Goal: Check status: Check status

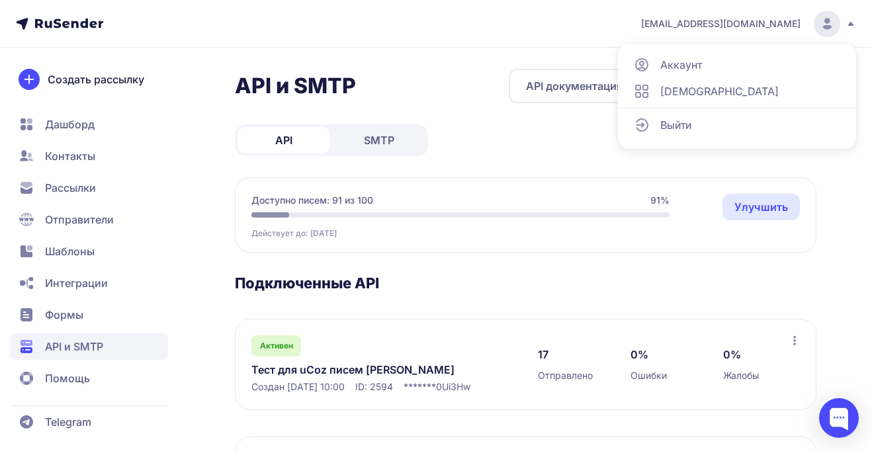
click at [706, 122] on div "Выйти" at bounding box center [737, 125] width 222 height 26
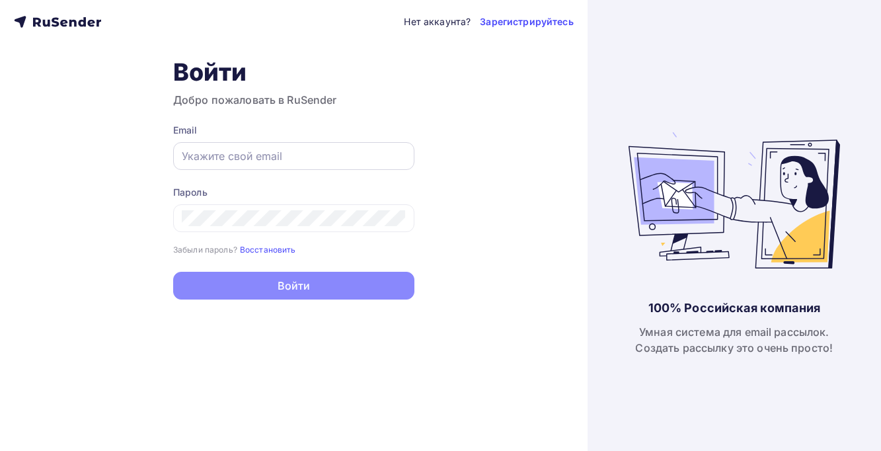
click at [270, 166] on div at bounding box center [293, 156] width 241 height 28
click at [273, 155] on input "text" at bounding box center [294, 156] width 224 height 16
type input "[PERSON_NAME][EMAIL_ADDRESS][DOMAIN_NAME]"
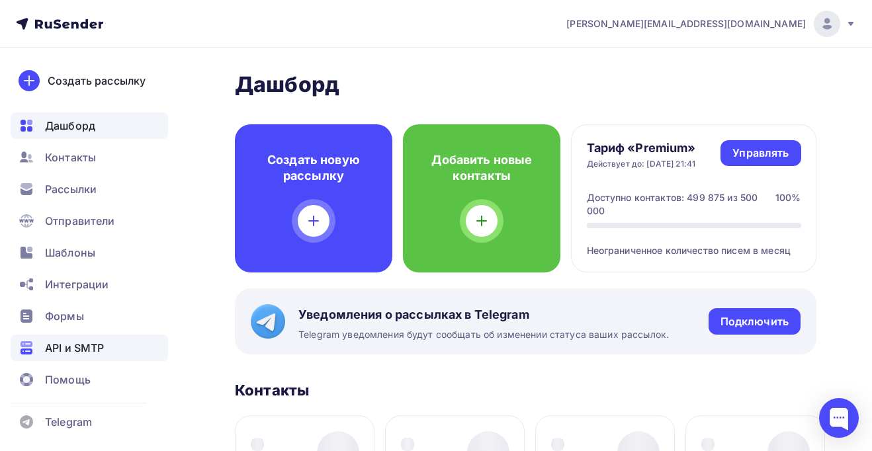
click at [77, 341] on span "API и SMTP" at bounding box center [74, 348] width 59 height 16
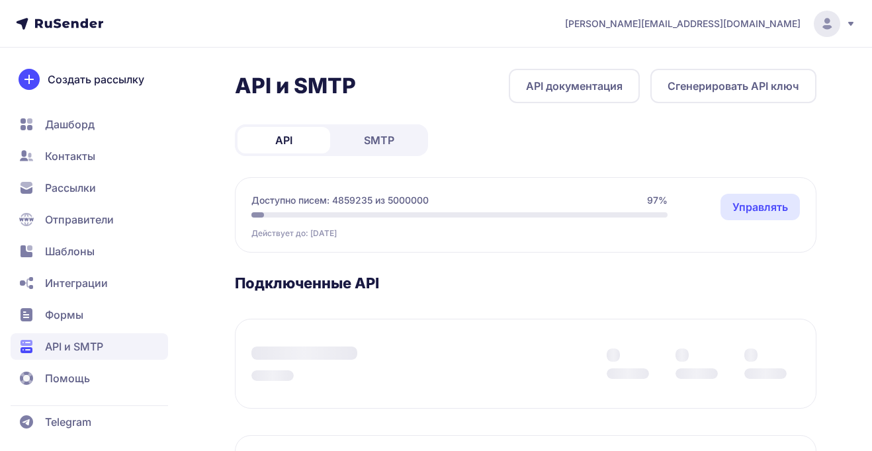
click at [381, 134] on span "SMTP" at bounding box center [379, 140] width 30 height 16
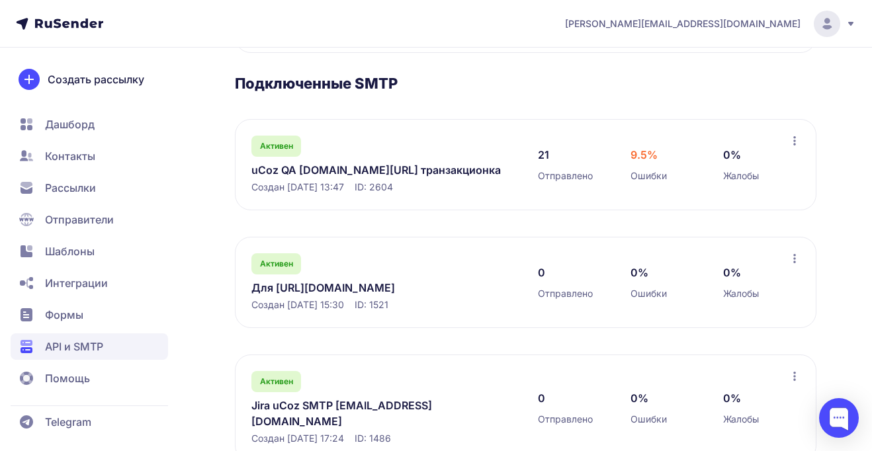
scroll to position [228, 0]
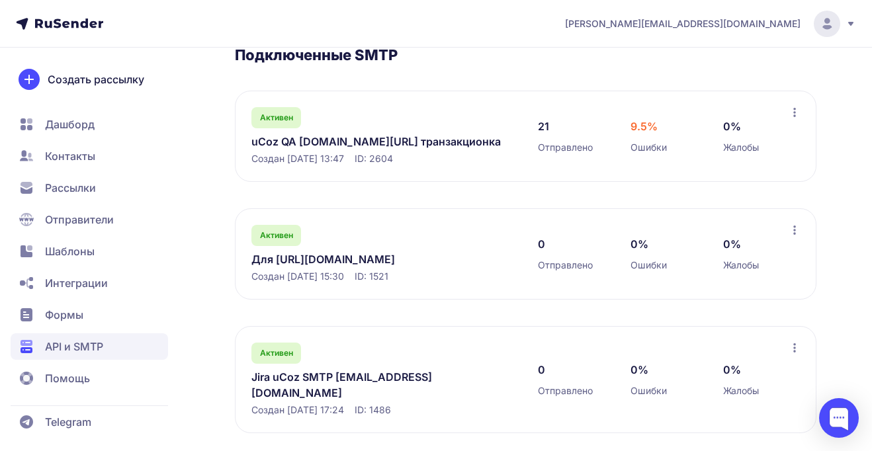
click at [324, 379] on link "Jira uCoz SMTP [EMAIL_ADDRESS][DOMAIN_NAME]" at bounding box center [381, 385] width 260 height 32
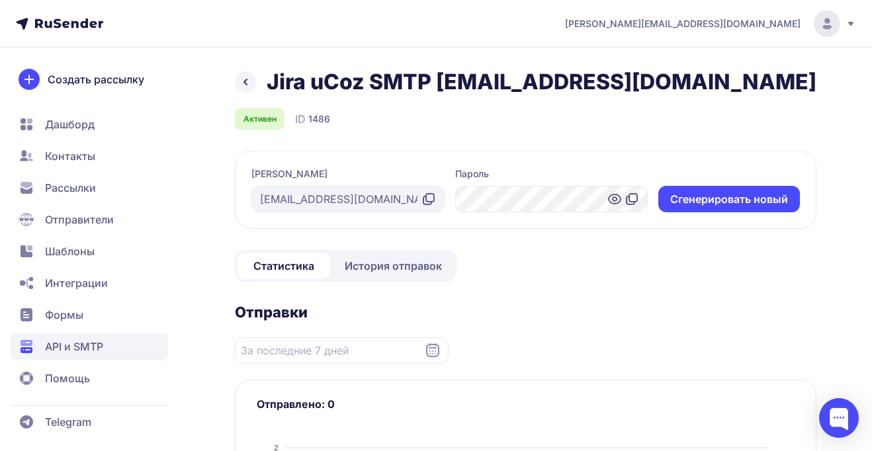
click at [426, 199] on icon at bounding box center [430, 198] width 8 height 8
click at [245, 93] on div "Jira uCoz SMTP [EMAIL_ADDRESS][DOMAIN_NAME]" at bounding box center [525, 82] width 581 height 26
click at [245, 89] on icon at bounding box center [245, 82] width 16 height 16
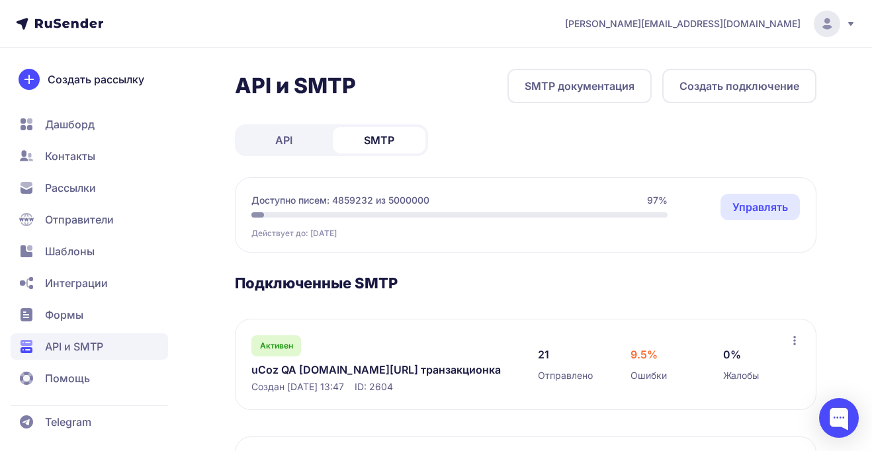
click at [575, 79] on link "SMTP документация" at bounding box center [579, 86] width 144 height 34
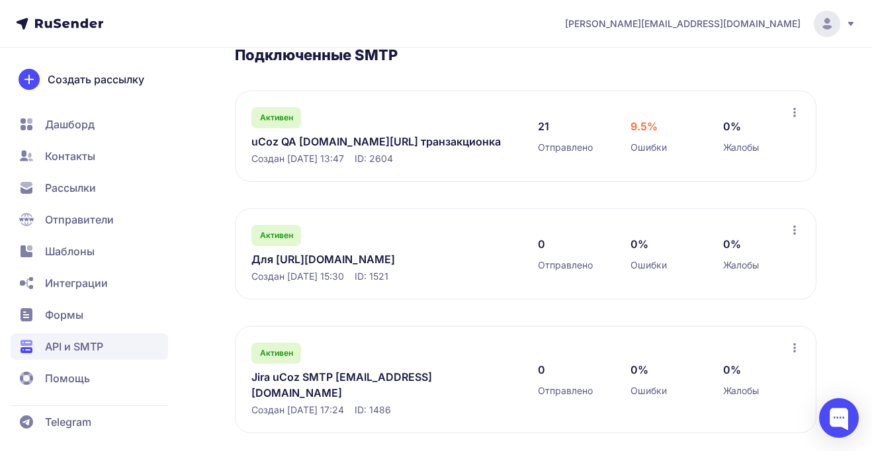
click at [323, 370] on div "Активен Jira uCoz SMTP jira@ucozmail.com Создан 12.11.2024, 17:24 ID: 1486" at bounding box center [381, 380] width 260 height 74
click at [326, 374] on link "Jira uCoz SMTP [EMAIL_ADDRESS][DOMAIN_NAME]" at bounding box center [381, 385] width 260 height 32
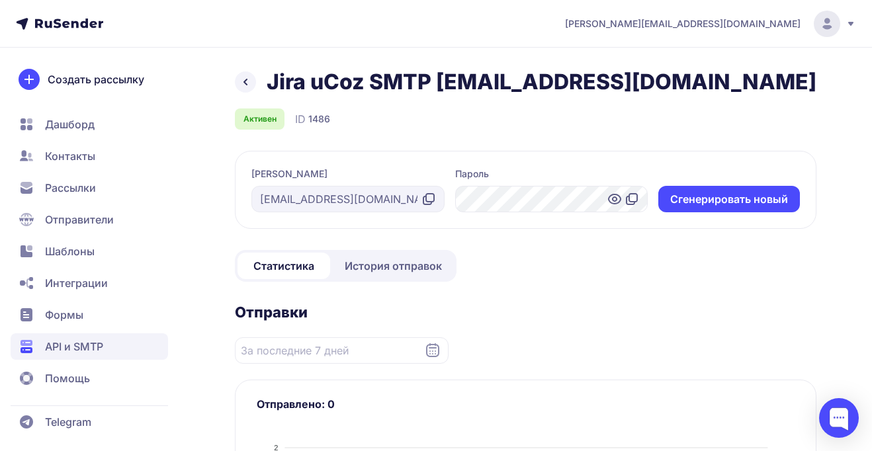
click at [629, 200] on icon at bounding box center [633, 198] width 8 height 8
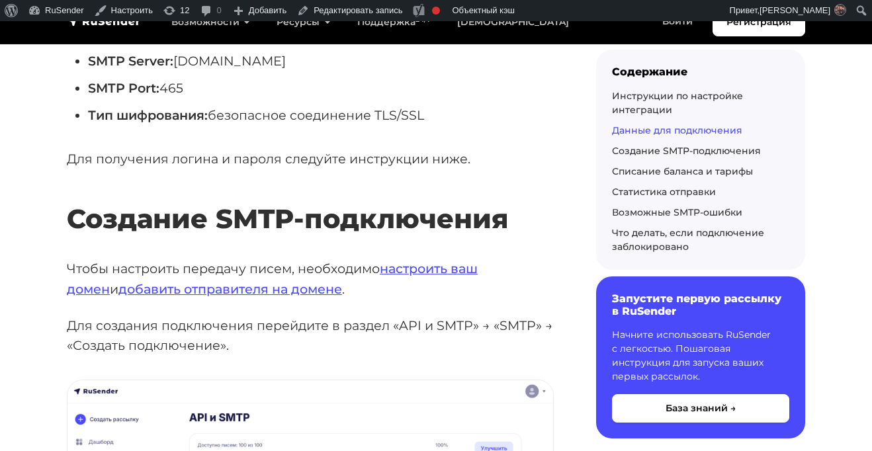
scroll to position [638, 0]
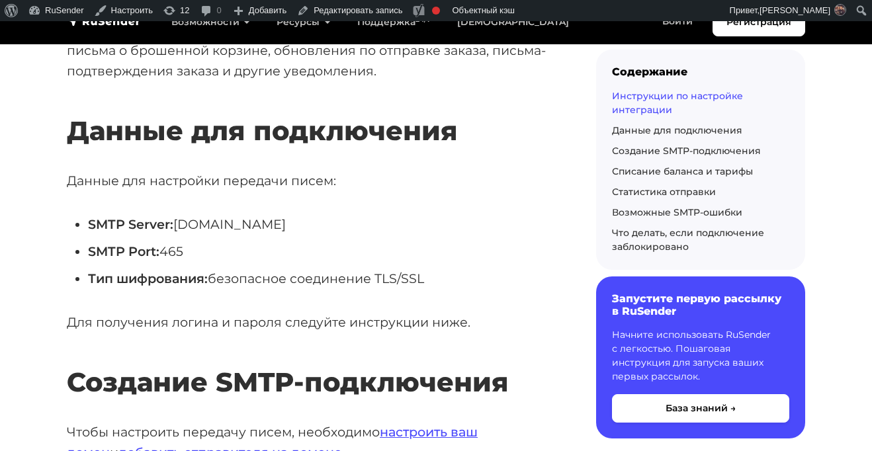
drag, startPoint x: 178, startPoint y: 221, endPoint x: 306, endPoint y: 226, distance: 127.7
click at [306, 226] on li "SMTP Server: [DOMAIN_NAME]" at bounding box center [321, 224] width 466 height 20
copy li "[DOMAIN_NAME]"
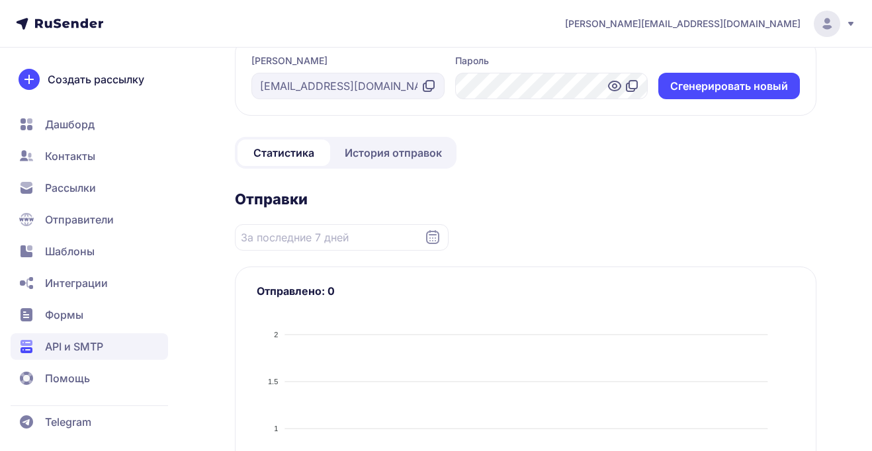
scroll to position [168, 0]
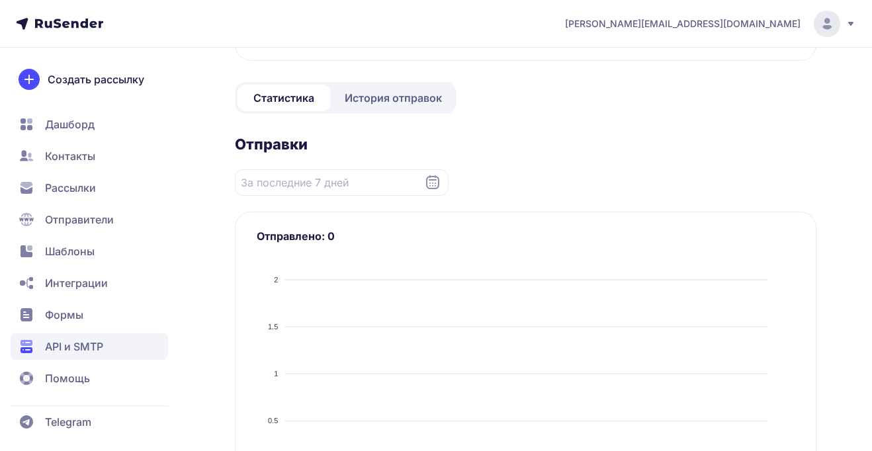
scroll to position [197, 0]
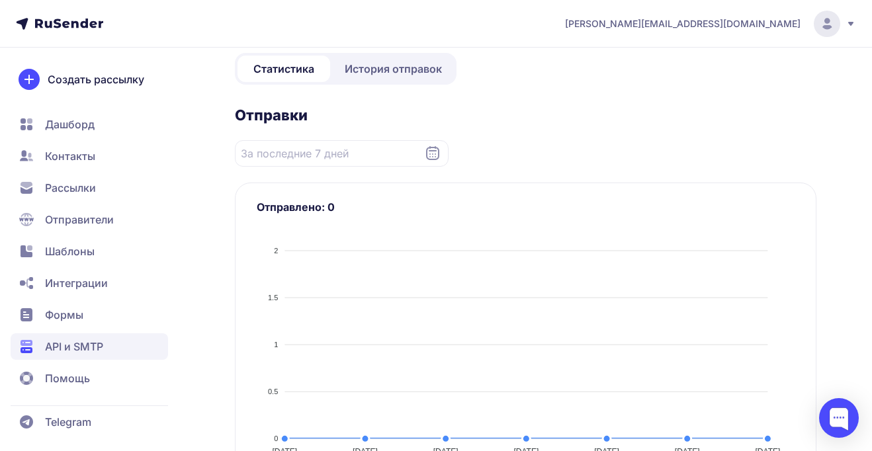
click at [388, 63] on span "История отправок" at bounding box center [393, 69] width 97 height 16
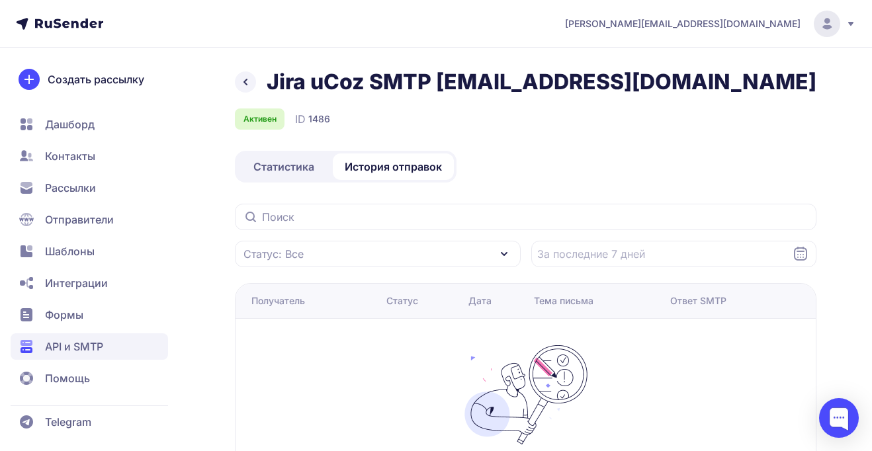
click at [285, 169] on span "Статистика" at bounding box center [283, 167] width 61 height 16
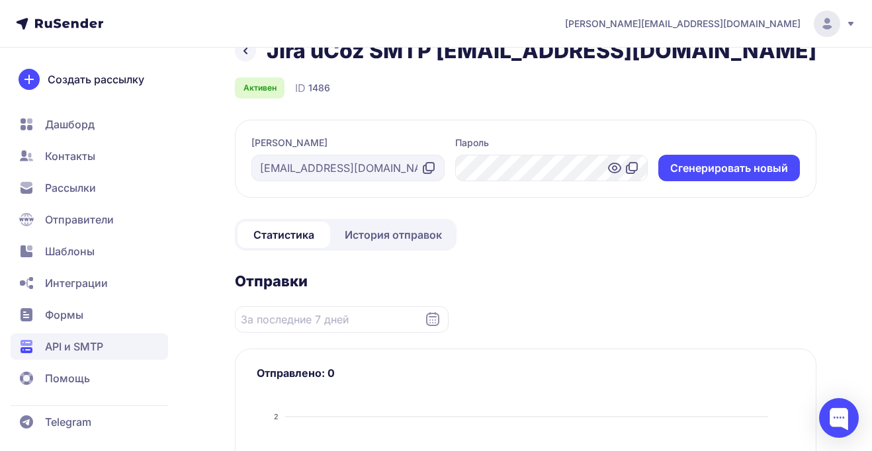
scroll to position [49, 0]
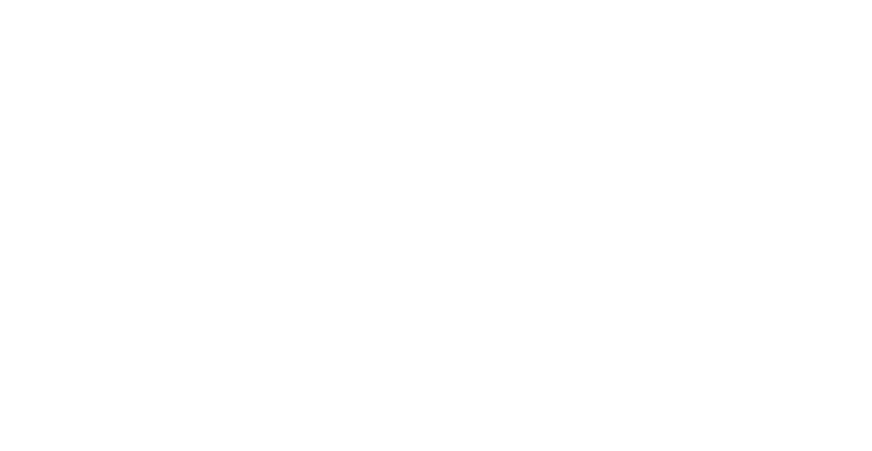
scroll to position [49, 0]
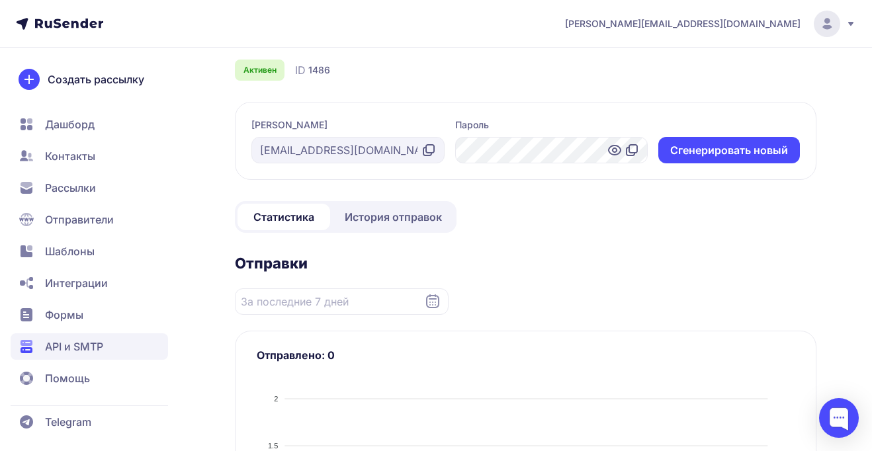
click at [368, 207] on link "История отправок" at bounding box center [393, 217] width 121 height 26
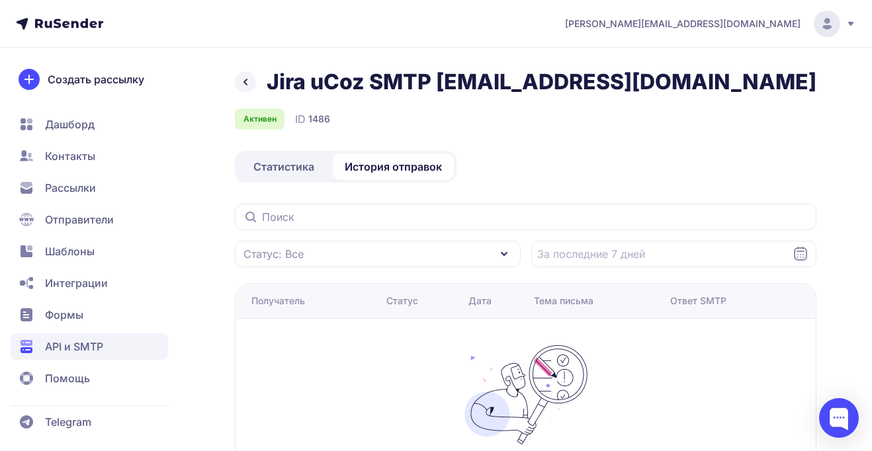
click at [275, 163] on span "Статистика" at bounding box center [283, 167] width 61 height 16
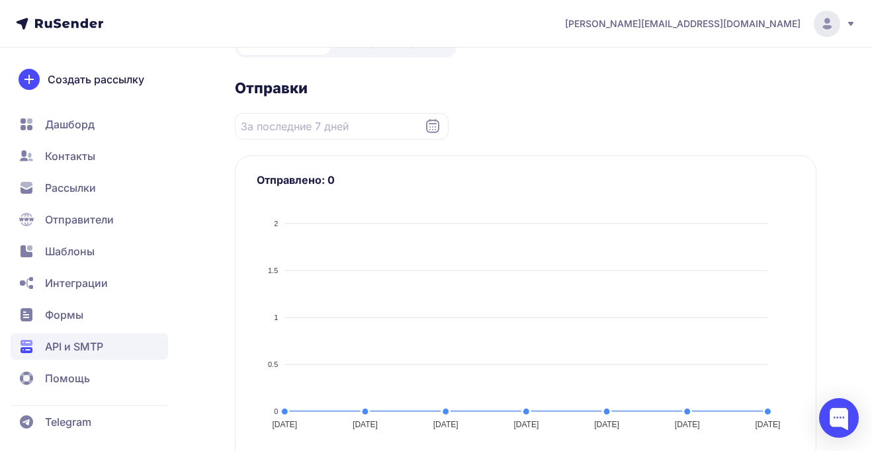
scroll to position [238, 0]
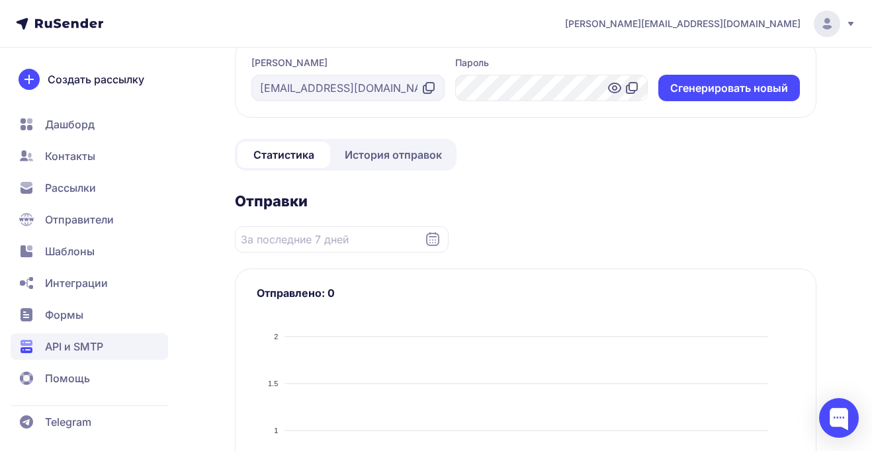
scroll to position [109, 0]
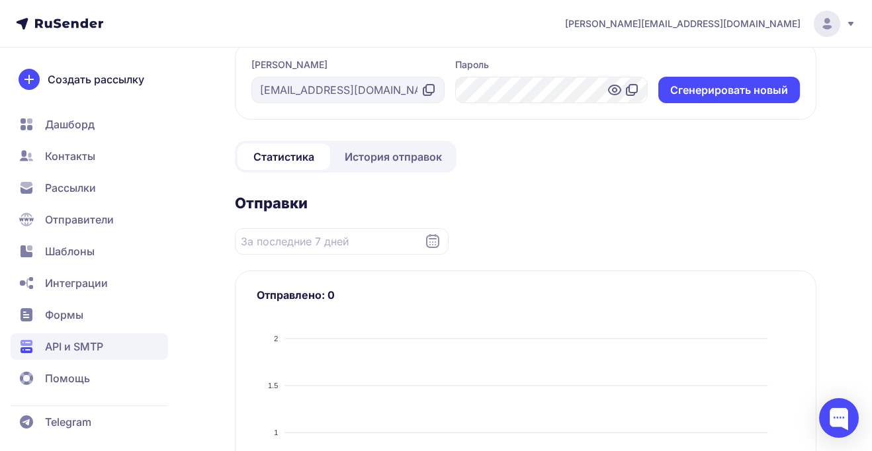
click at [362, 156] on span "История отправок" at bounding box center [393, 157] width 97 height 16
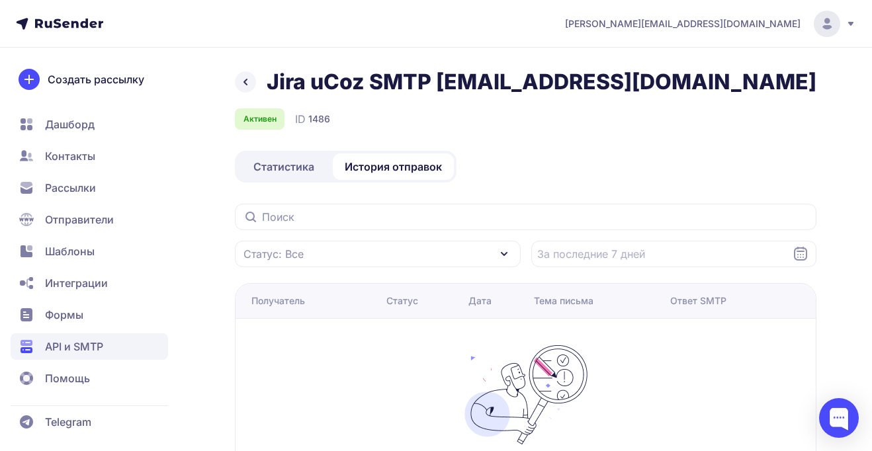
scroll to position [91, 0]
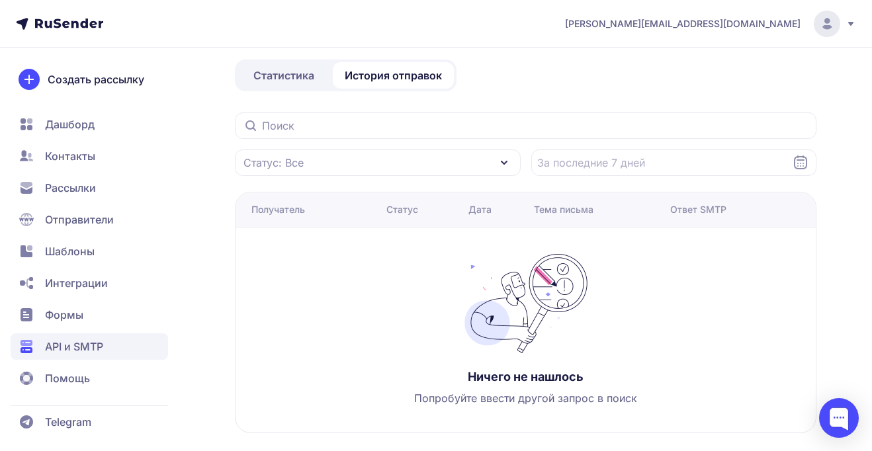
click at [284, 67] on link "Статистика" at bounding box center [283, 75] width 93 height 26
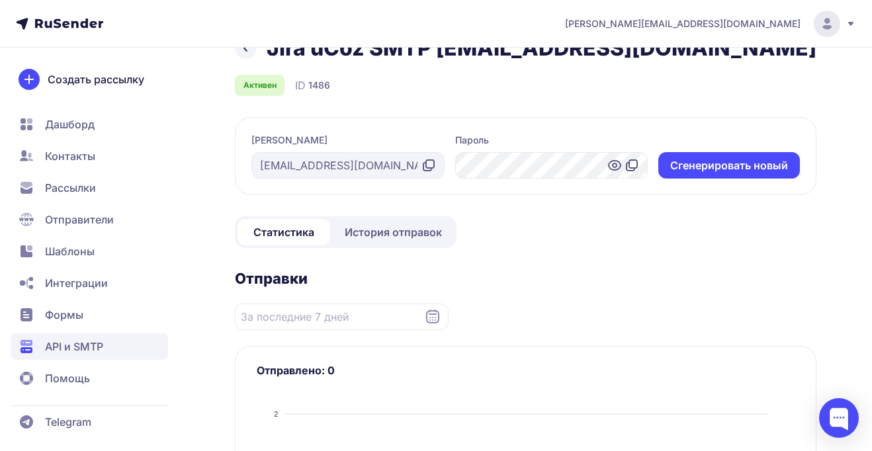
scroll to position [97, 0]
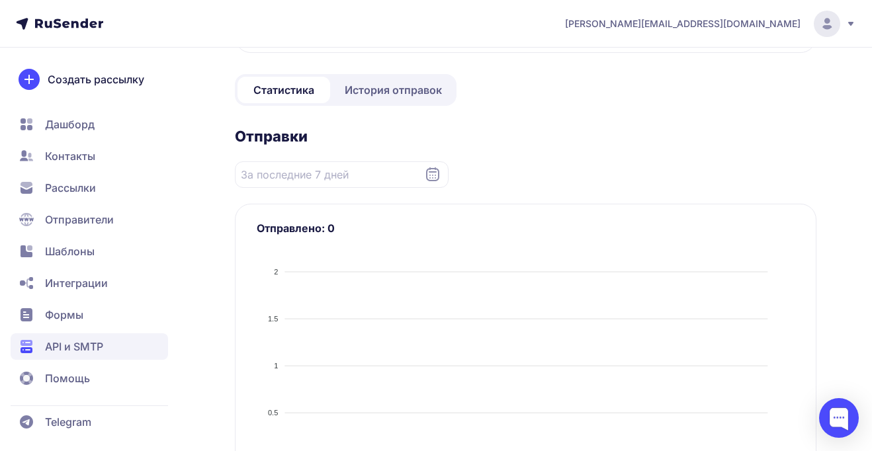
scroll to position [244, 0]
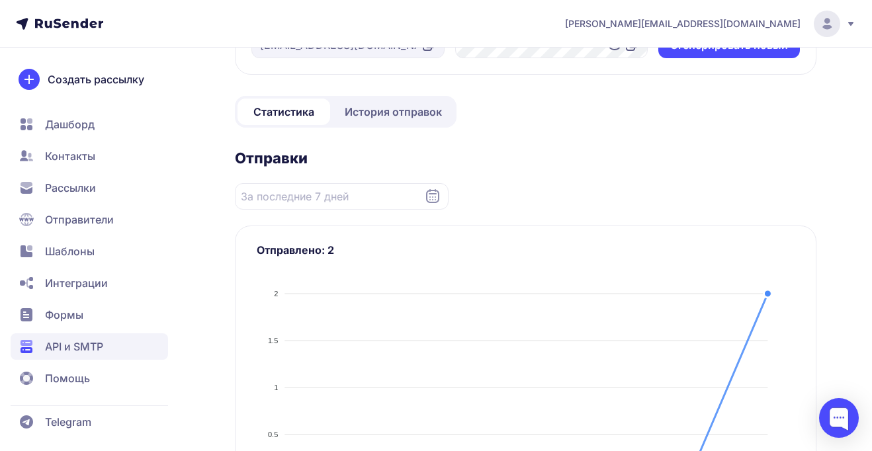
scroll to position [30, 0]
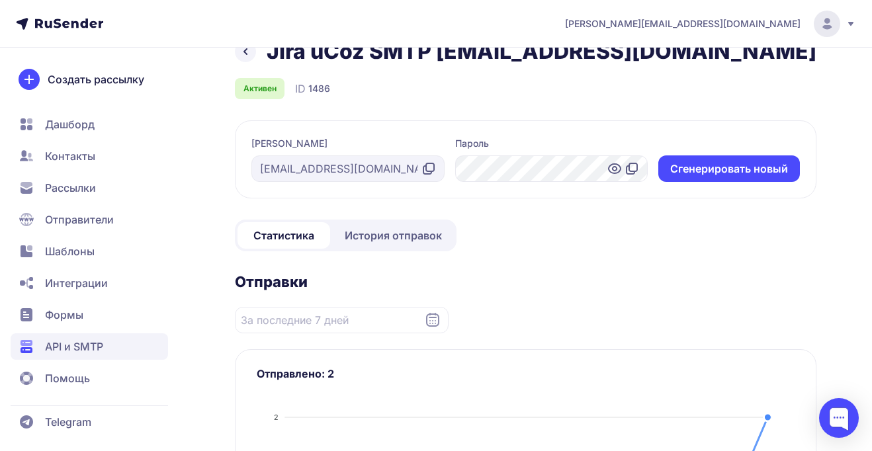
click at [395, 229] on span "История отправок" at bounding box center [393, 235] width 97 height 16
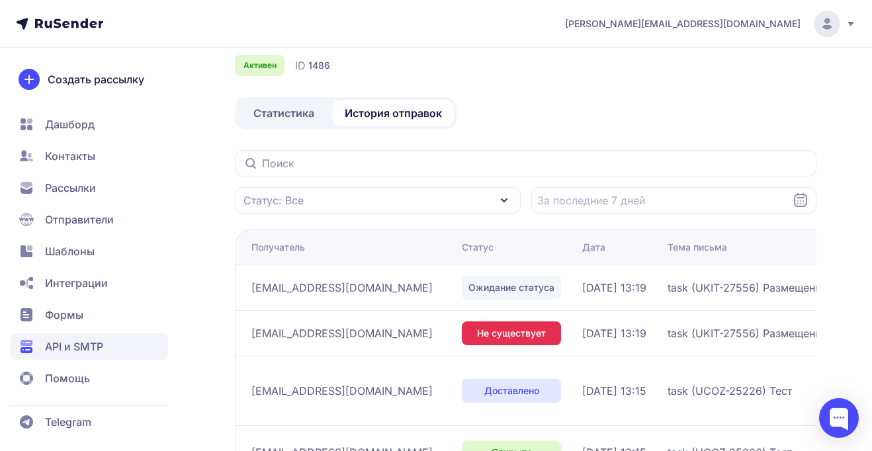
scroll to position [163, 0]
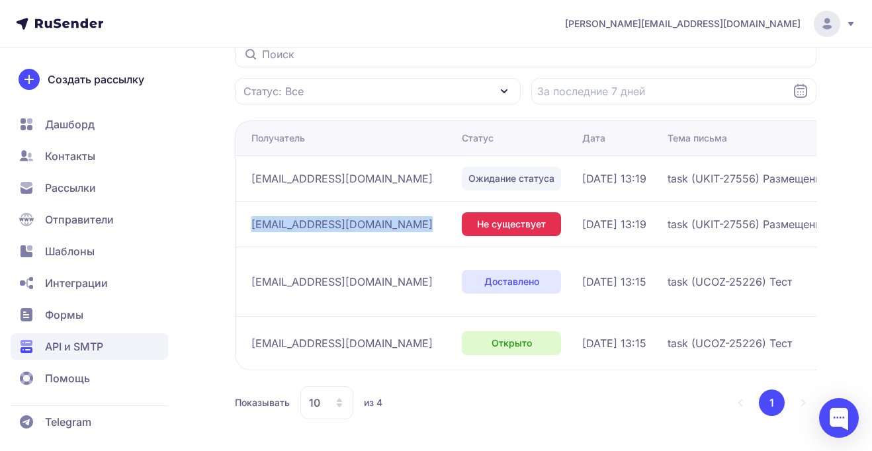
drag, startPoint x: 251, startPoint y: 225, endPoint x: 419, endPoint y: 224, distance: 168.6
click at [419, 224] on div "[EMAIL_ADDRESS][DOMAIN_NAME]" at bounding box center [351, 224] width 200 height 21
click at [443, 224] on div at bounding box center [447, 224] width 8 height 21
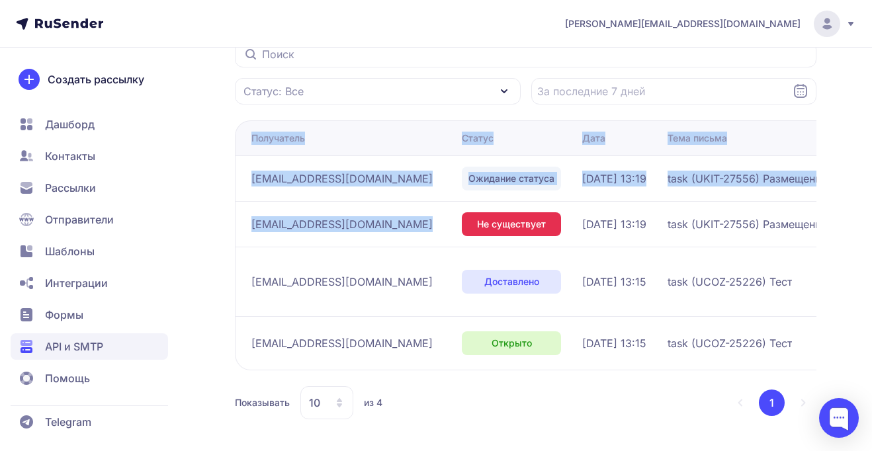
drag, startPoint x: 376, startPoint y: 222, endPoint x: 232, endPoint y: 227, distance: 144.2
click at [232, 227] on div "Jira uCoz SMTP jira@ucozmail.com Активен ID 1486 Статистика История отправок Ст…" at bounding box center [436, 178] width 872 height 545
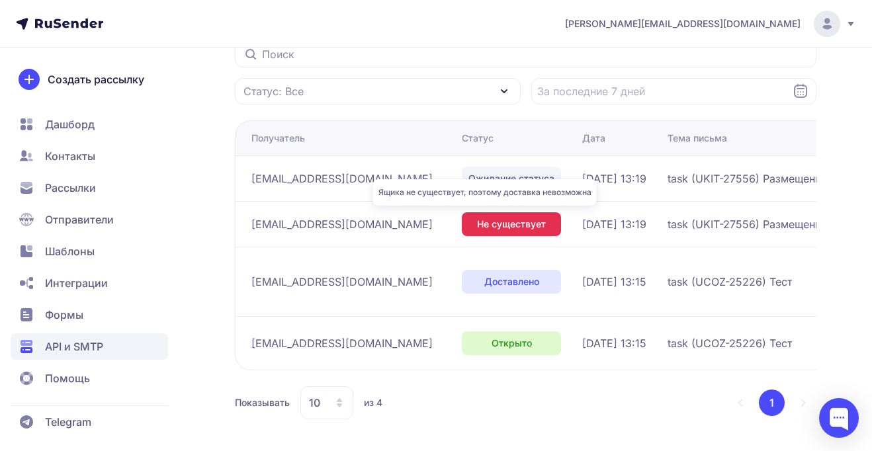
click at [517, 220] on span "Не существует" at bounding box center [511, 224] width 69 height 13
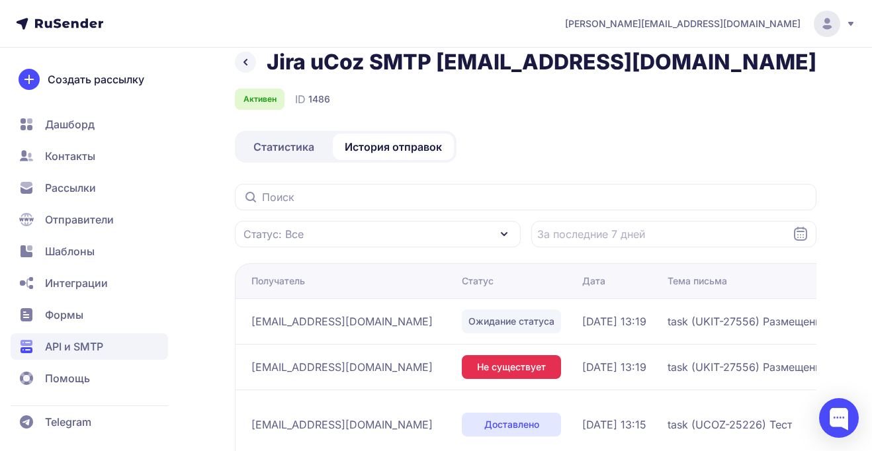
scroll to position [0, 0]
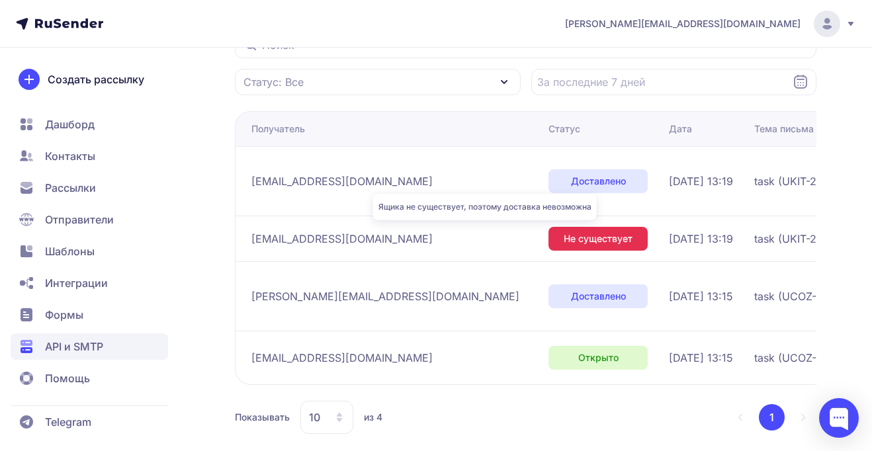
scroll to position [181, 0]
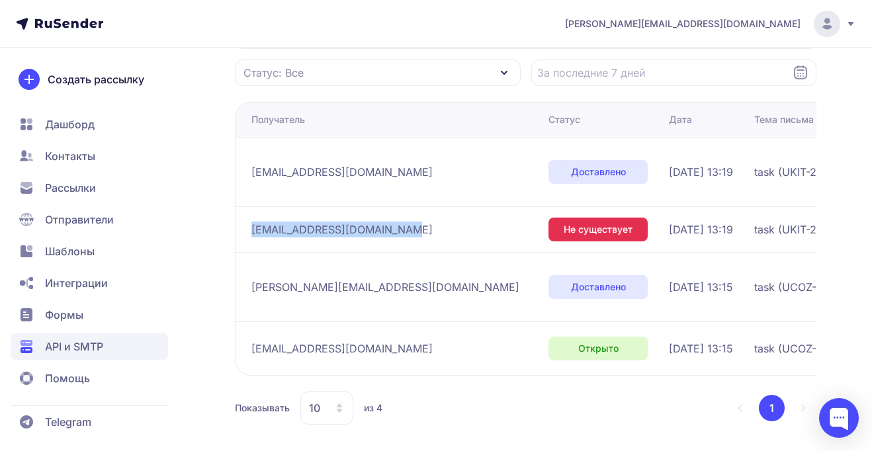
drag, startPoint x: 250, startPoint y: 227, endPoint x: 409, endPoint y: 233, distance: 158.8
click at [409, 233] on td "[EMAIL_ADDRESS][DOMAIN_NAME]" at bounding box center [389, 229] width 308 height 46
click at [393, 227] on span "[EMAIL_ADDRESS][DOMAIN_NAME]" at bounding box center [341, 230] width 181 height 16
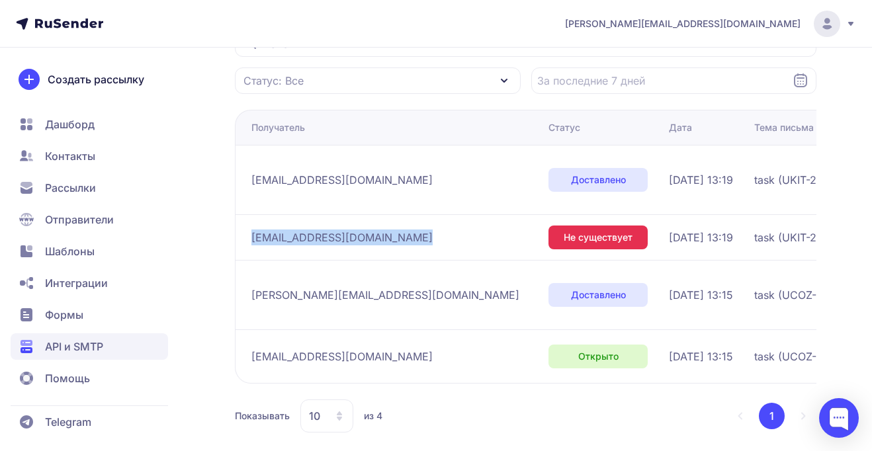
scroll to position [0, 0]
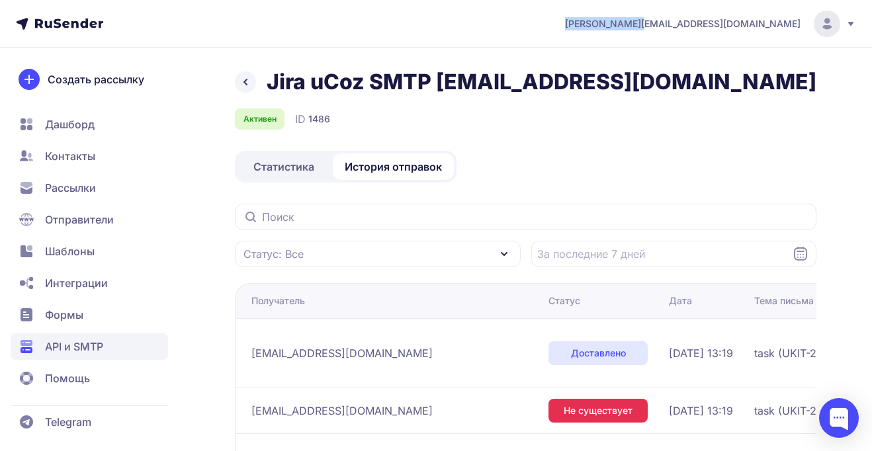
drag, startPoint x: 723, startPoint y: 19, endPoint x: 804, endPoint y: 21, distance: 80.7
click at [804, 21] on header "[PERSON_NAME][EMAIL_ADDRESS][DOMAIN_NAME]" at bounding box center [436, 24] width 872 height 48
copy span "[PERSON_NAME][EMAIL_ADDRESS][DOMAIN_NAME]"
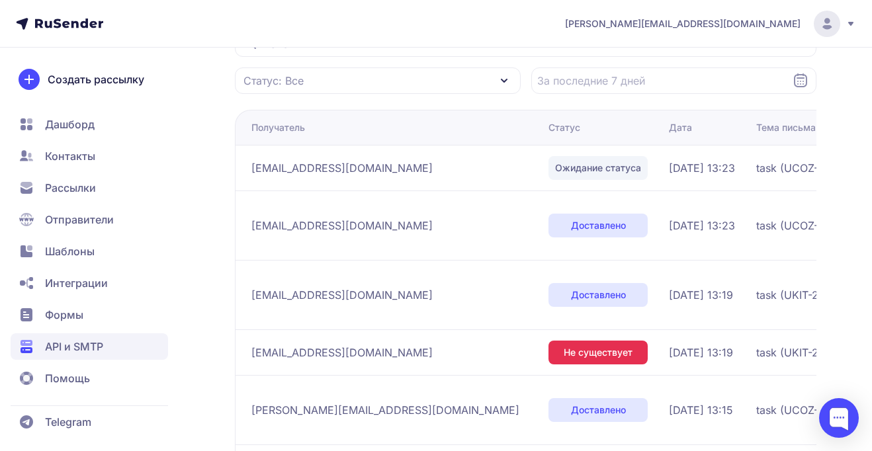
scroll to position [175, 0]
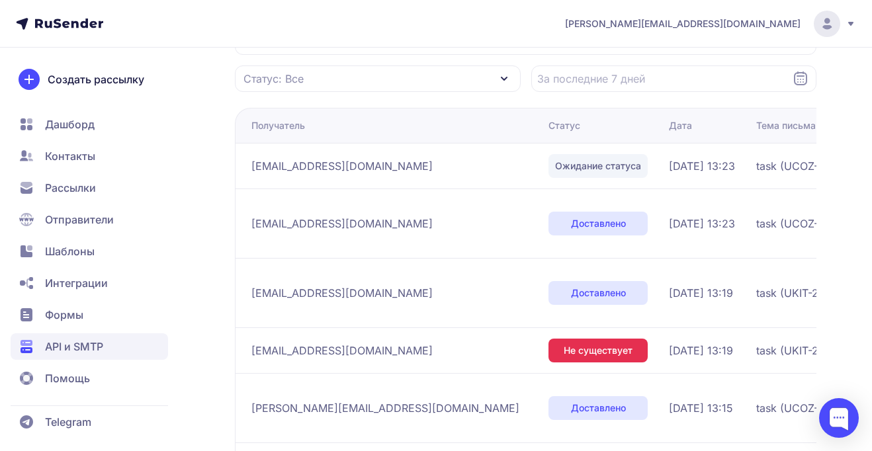
click at [298, 353] on span "[EMAIL_ADDRESS][DOMAIN_NAME]" at bounding box center [341, 351] width 181 height 16
click span "scrum-green-team@yandex.ru"
copy div "scrum-green-team@yandex.ru"
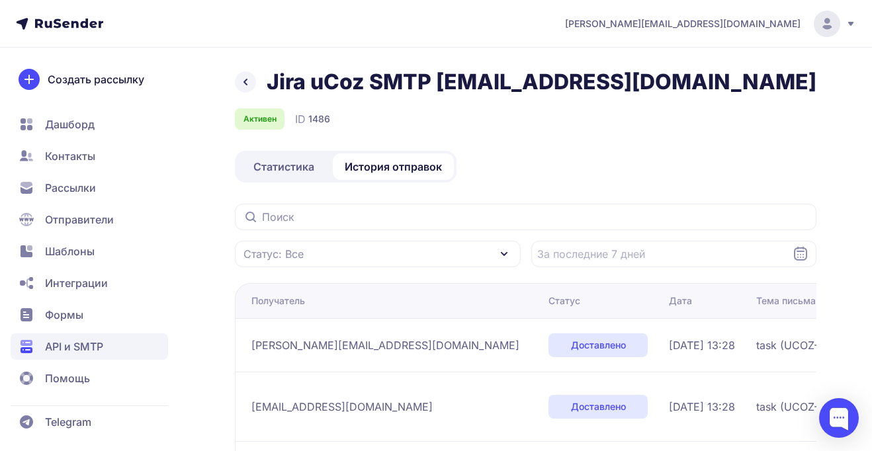
click at [264, 167] on span "Статистика" at bounding box center [283, 167] width 61 height 16
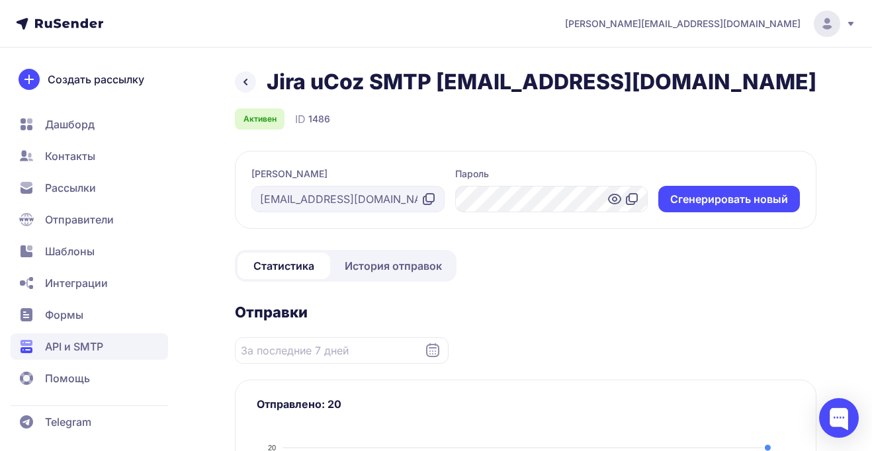
click at [395, 278] on link "История отправок" at bounding box center [393, 266] width 121 height 26
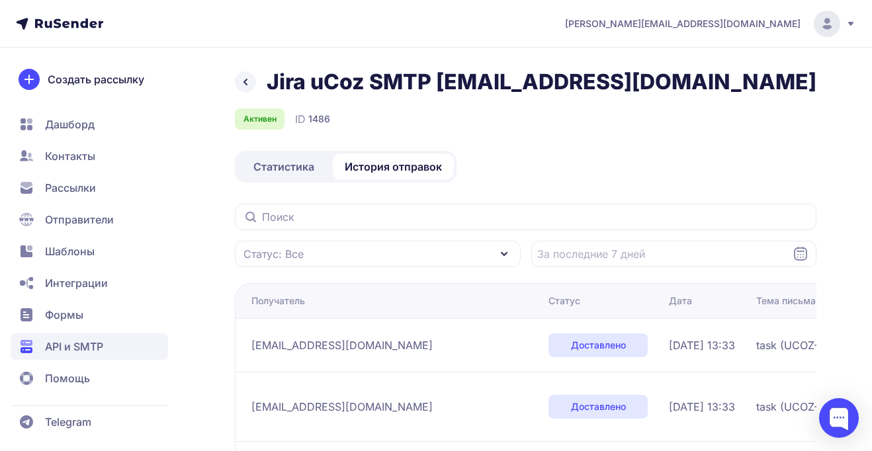
click at [269, 161] on span "Статистика" at bounding box center [283, 167] width 61 height 16
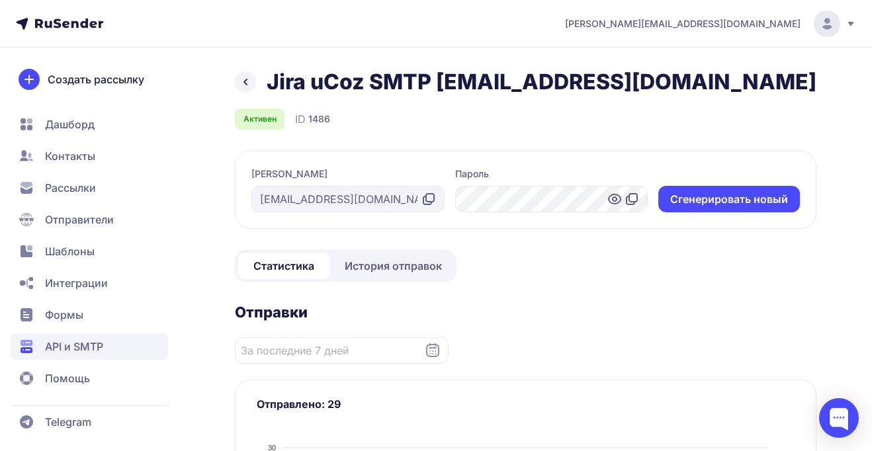
click at [240, 71] on div "Jira uCoz SMTP [EMAIL_ADDRESS][DOMAIN_NAME]" at bounding box center [525, 82] width 581 height 26
click at [240, 83] on icon at bounding box center [245, 82] width 16 height 16
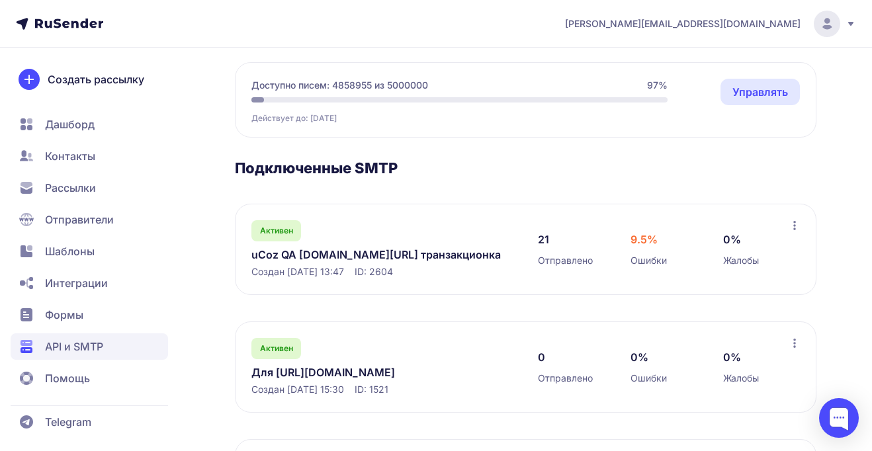
scroll to position [228, 0]
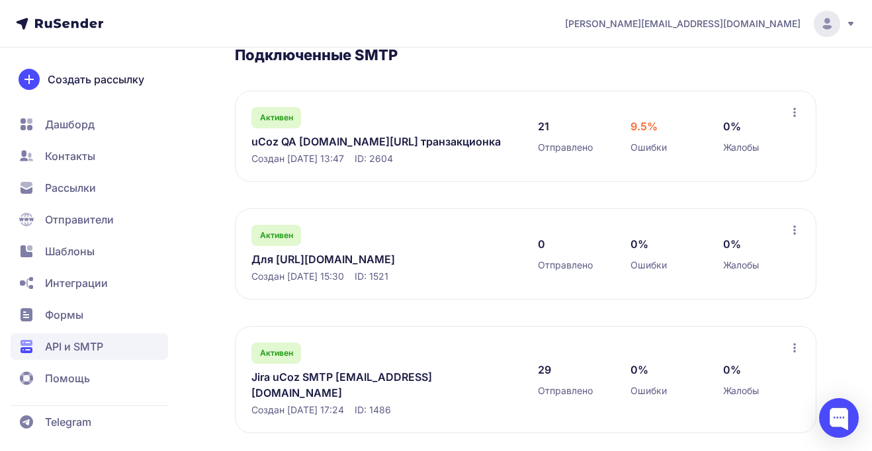
click at [321, 379] on link "Jira uCoz SMTP [EMAIL_ADDRESS][DOMAIN_NAME]" at bounding box center [381, 385] width 260 height 32
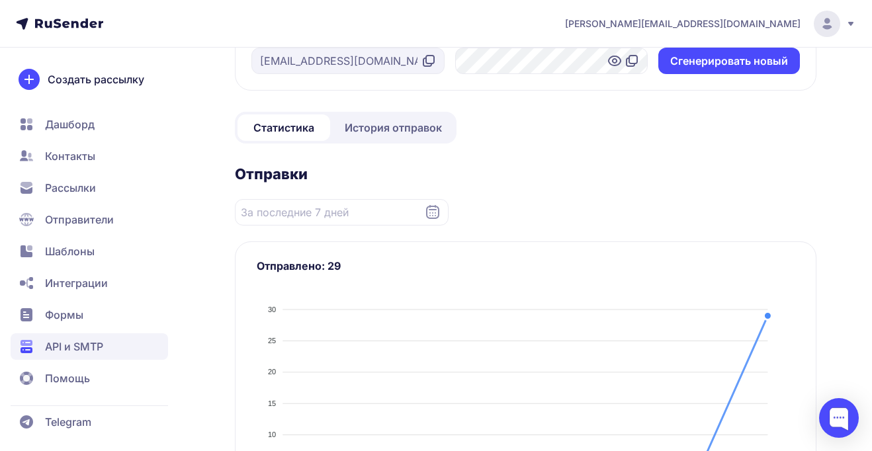
scroll to position [8, 0]
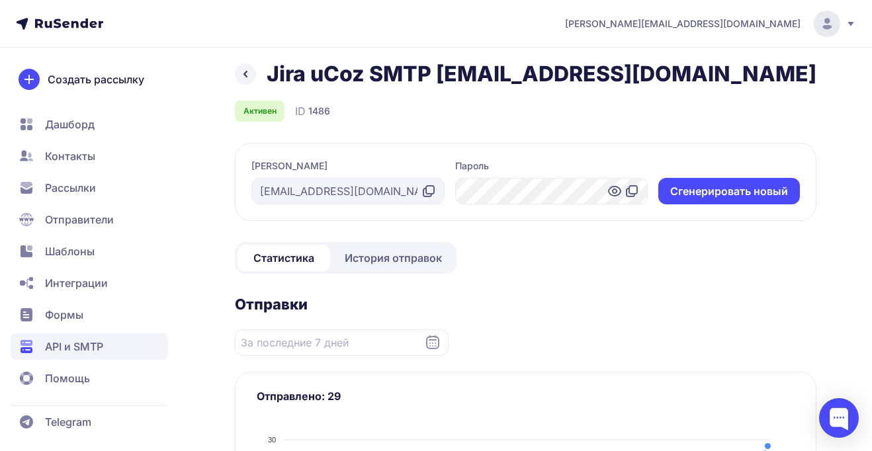
click at [395, 253] on span "История отправок" at bounding box center [393, 258] width 97 height 16
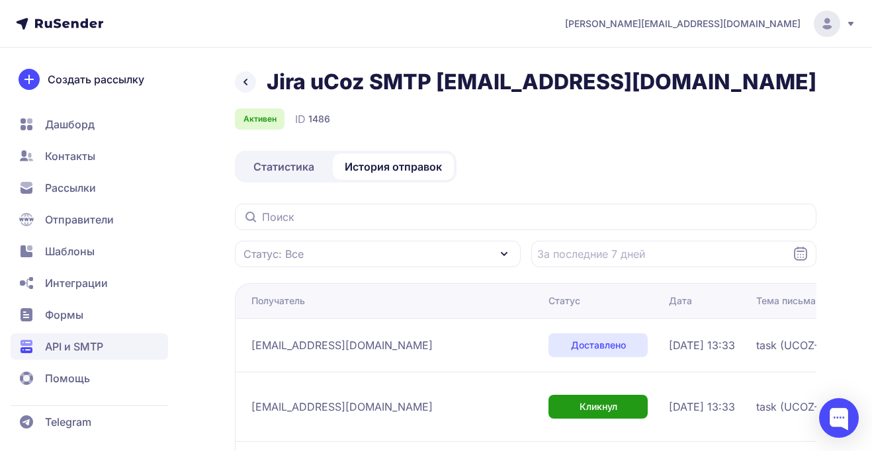
scroll to position [9, 0]
click at [279, 157] on link "Статистика" at bounding box center [283, 166] width 93 height 26
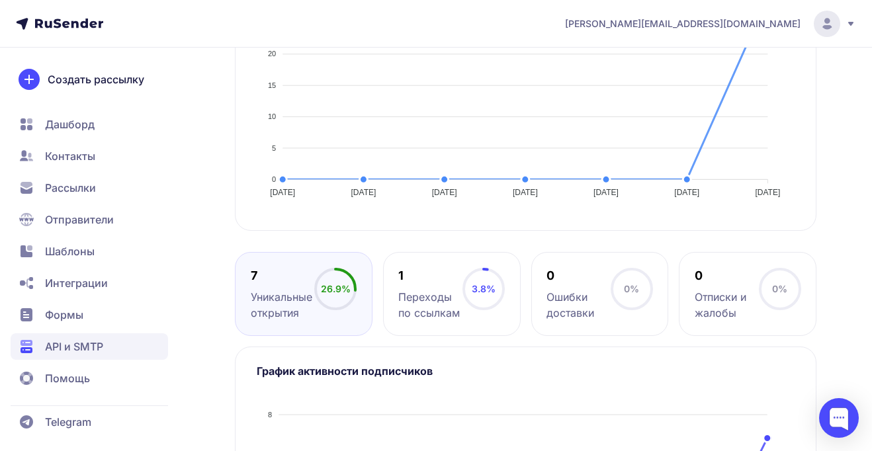
scroll to position [458, 0]
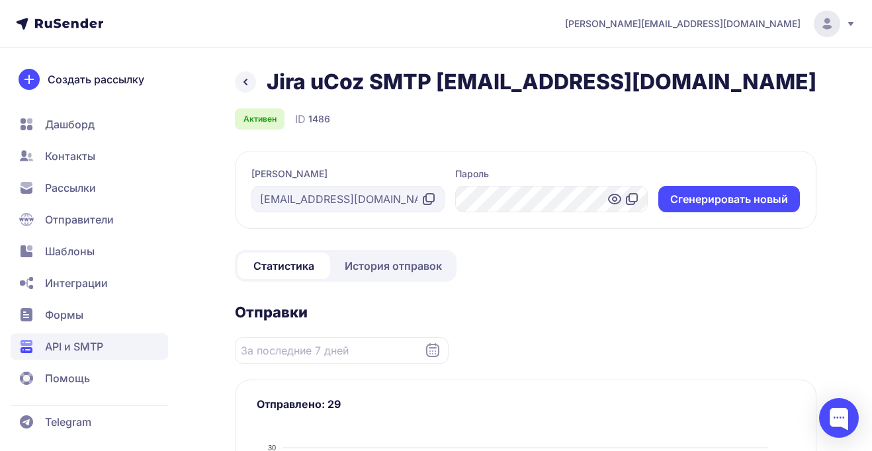
click at [401, 271] on span "История отправок" at bounding box center [393, 266] width 97 height 16
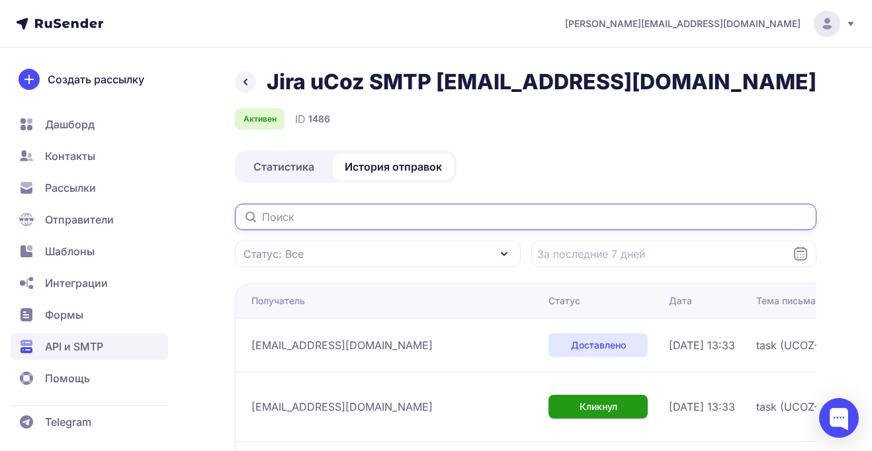
click at [283, 208] on input "text" at bounding box center [525, 217] width 581 height 26
paste input "[EMAIL_ADDRESS][DOMAIN_NAME]"
type input "[EMAIL_ADDRESS][DOMAIN_NAME]"
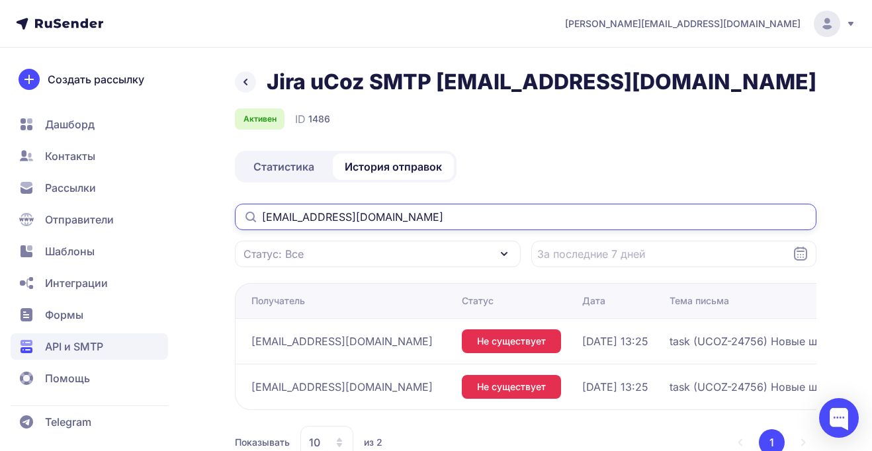
scroll to position [40, 0]
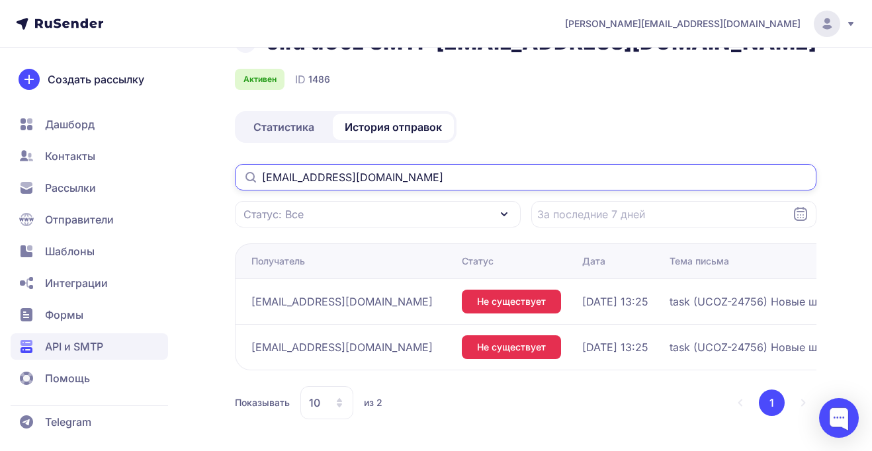
click at [345, 169] on input "[EMAIL_ADDRESS][DOMAIN_NAME]" at bounding box center [525, 177] width 581 height 26
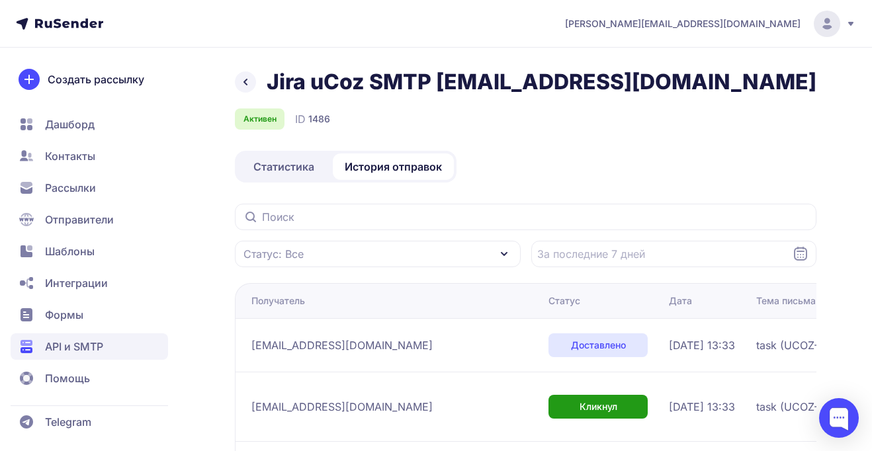
click at [242, 80] on icon at bounding box center [245, 82] width 16 height 16
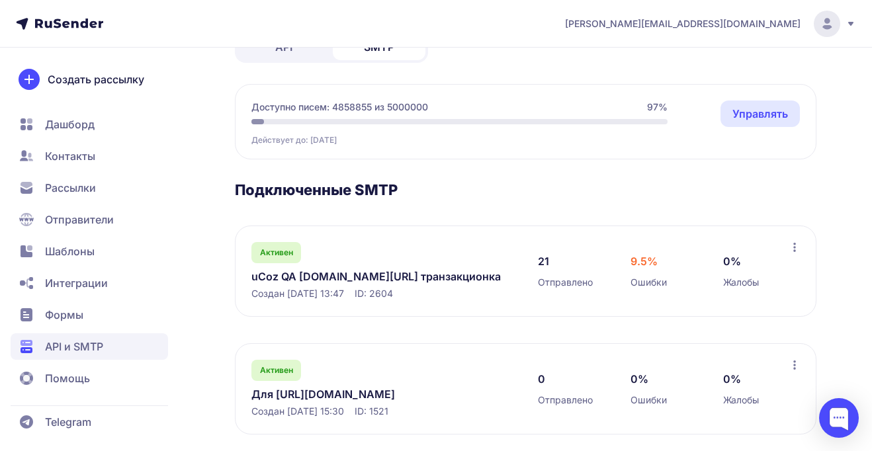
scroll to position [228, 0]
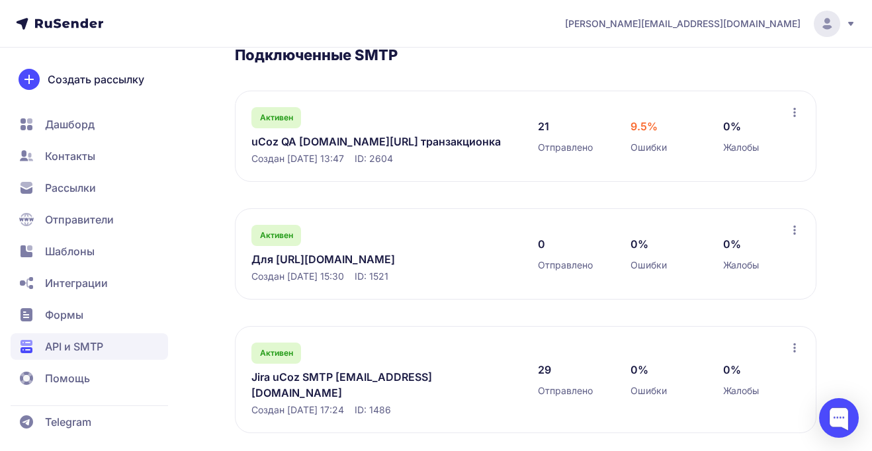
click at [332, 378] on link "Jira uCoz SMTP [EMAIL_ADDRESS][DOMAIN_NAME]" at bounding box center [381, 385] width 260 height 32
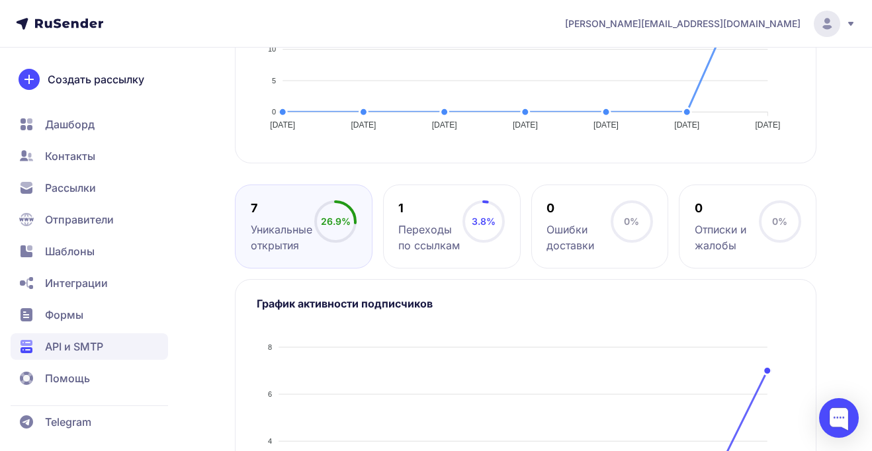
scroll to position [599, 0]
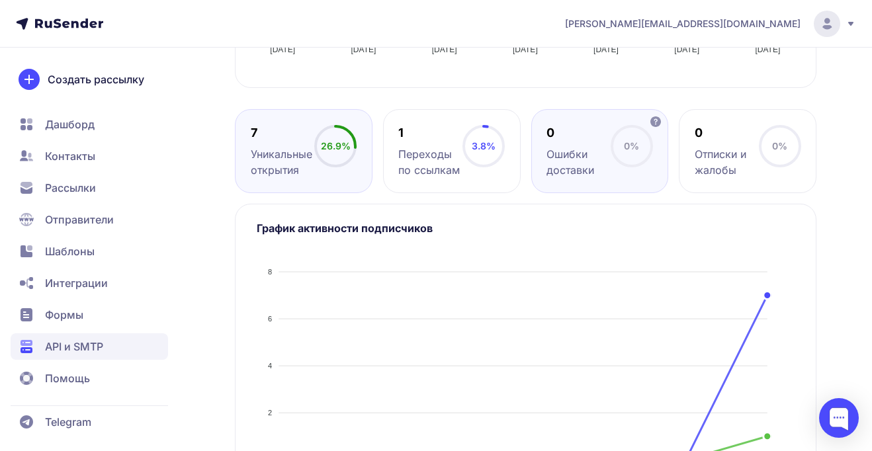
click at [594, 151] on div "Ошибки доставки" at bounding box center [578, 162] width 64 height 32
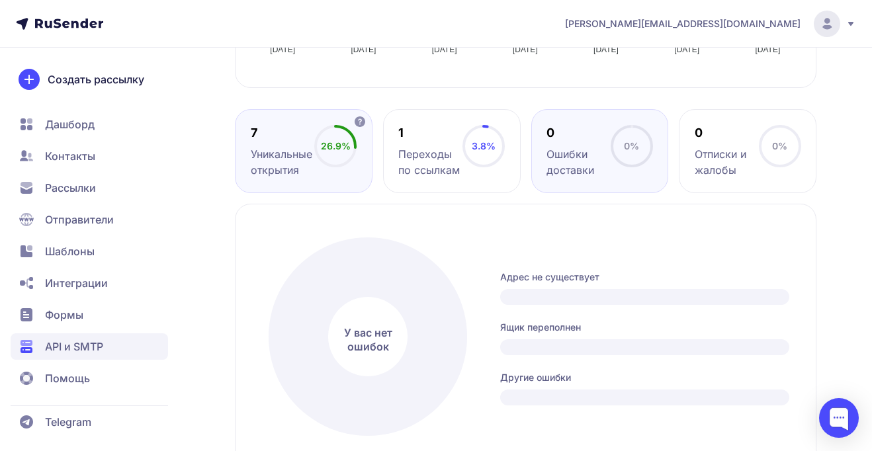
click at [306, 168] on div "Уникальные открытия" at bounding box center [283, 162] width 64 height 32
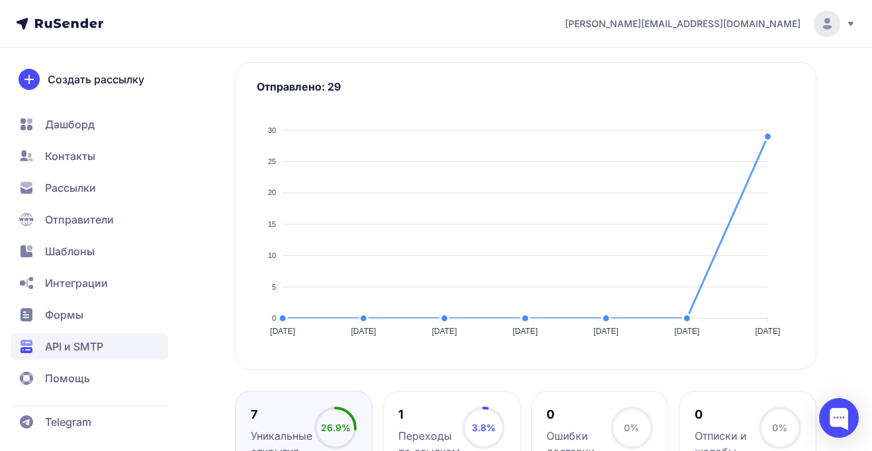
scroll to position [203, 0]
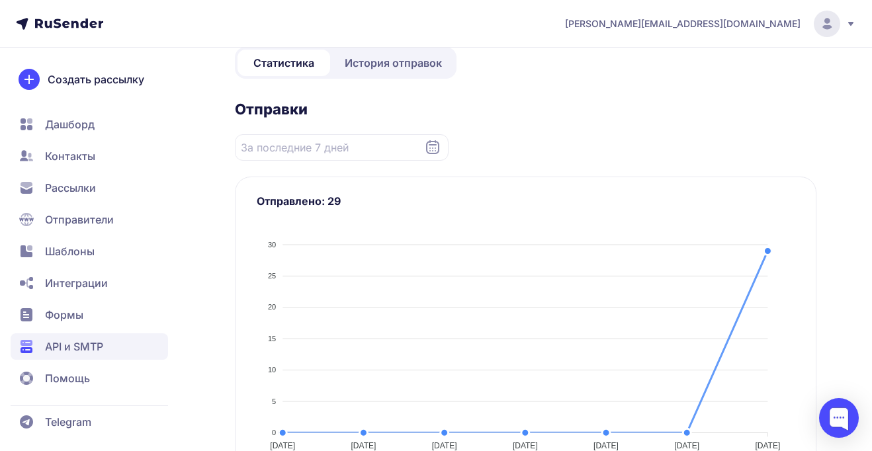
click at [395, 51] on link "История отправок" at bounding box center [393, 63] width 121 height 26
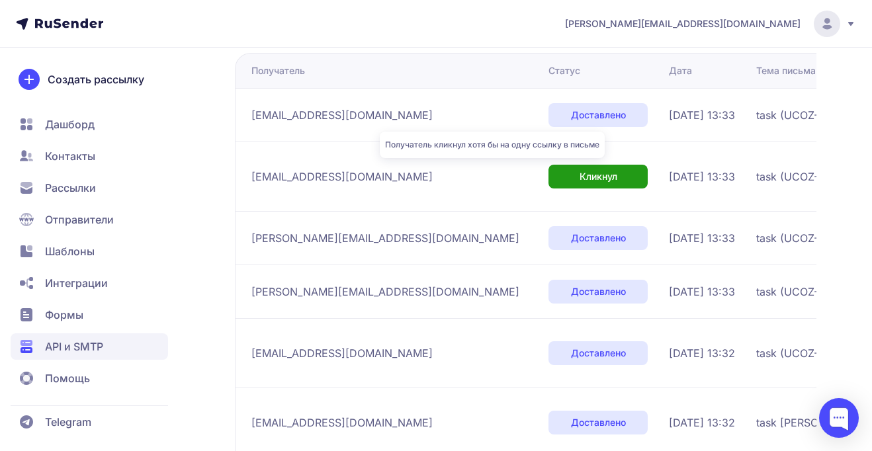
scroll to position [51, 0]
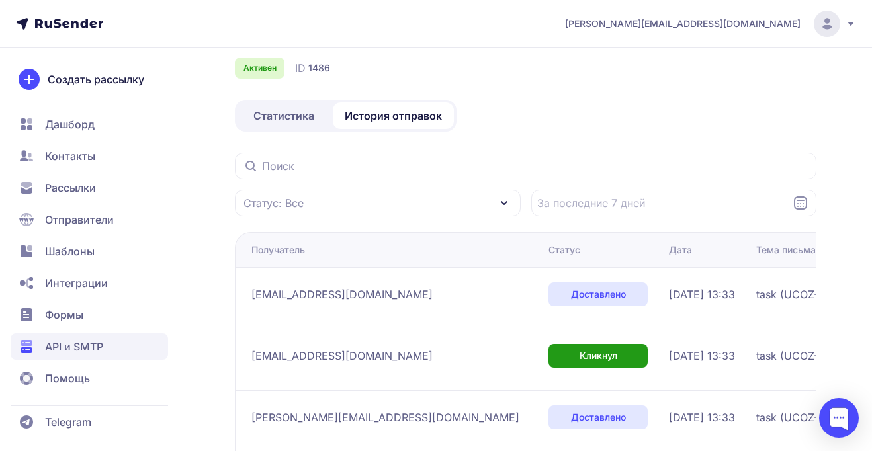
click at [275, 118] on span "Статистика" at bounding box center [283, 116] width 61 height 16
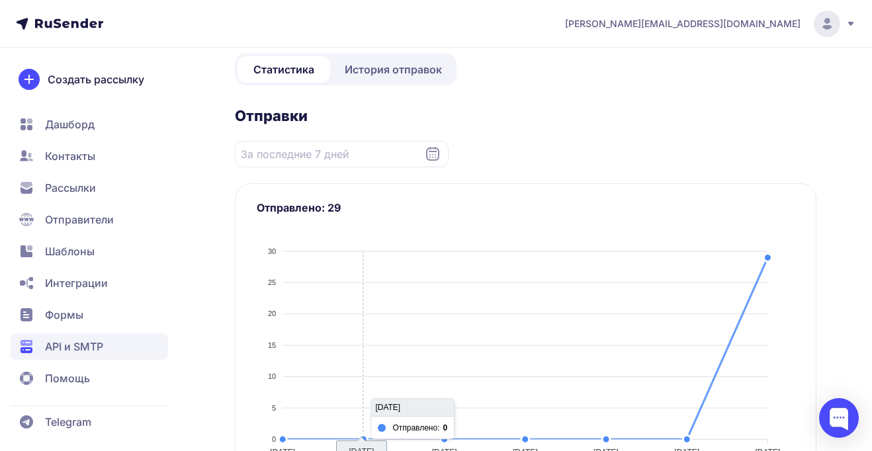
scroll to position [38, 0]
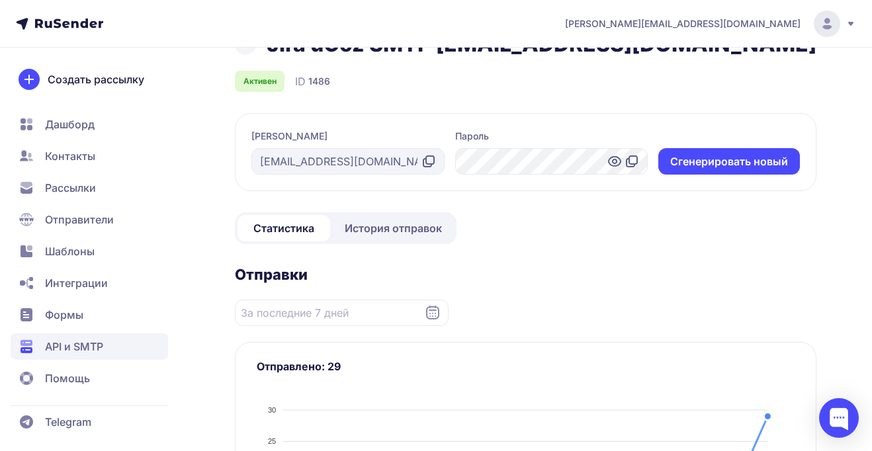
click at [389, 231] on span "История отправок" at bounding box center [393, 228] width 97 height 16
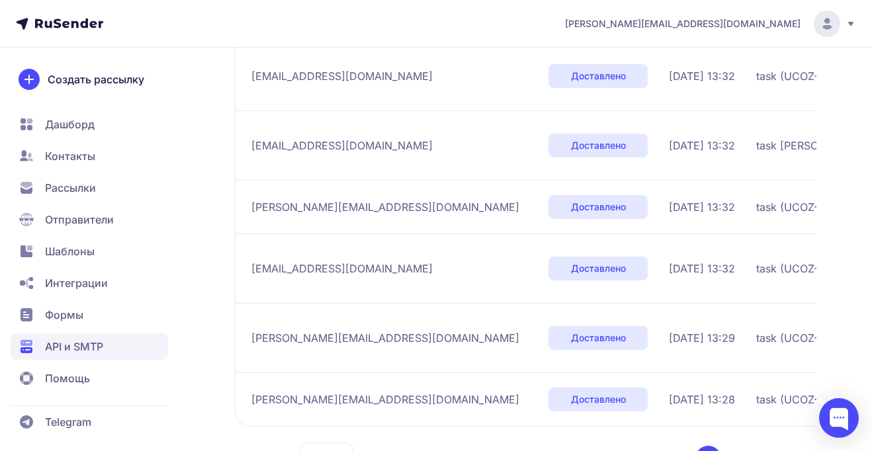
scroll to position [564, 0]
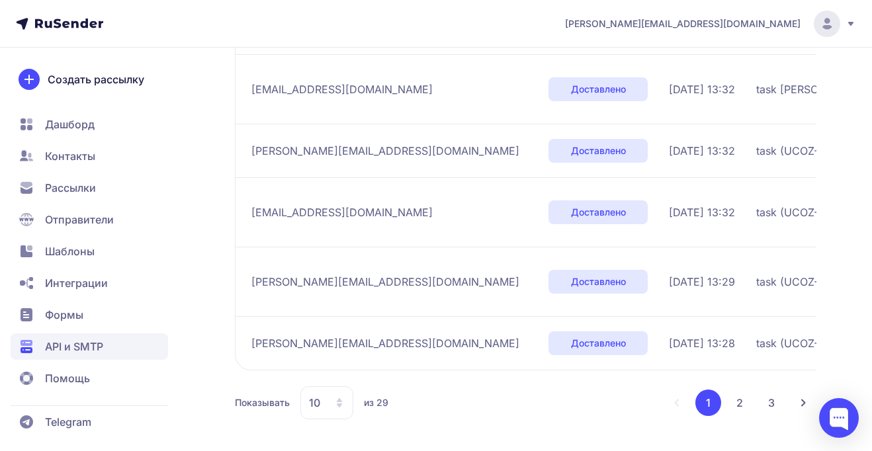
click at [737, 409] on button "2" at bounding box center [739, 402] width 26 height 26
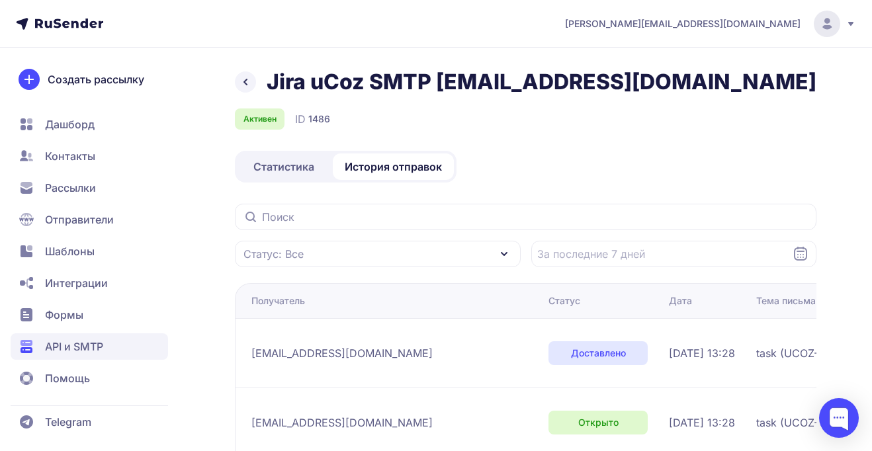
click at [288, 166] on span "Статистика" at bounding box center [283, 167] width 61 height 16
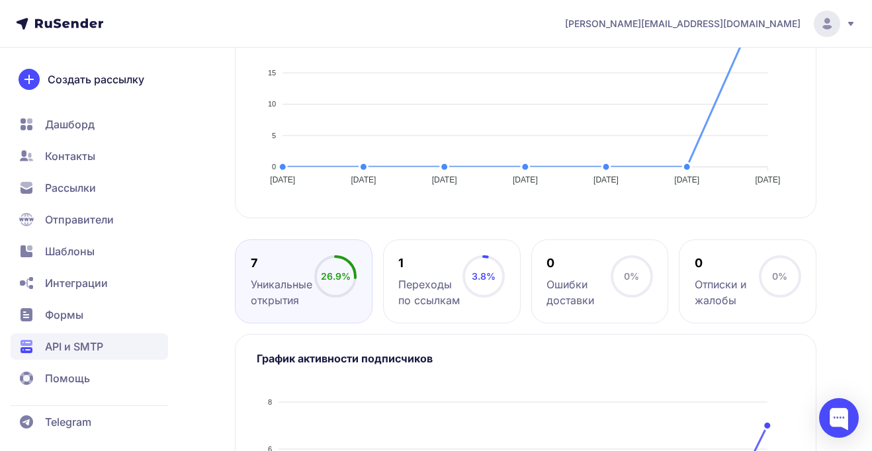
scroll to position [515, 0]
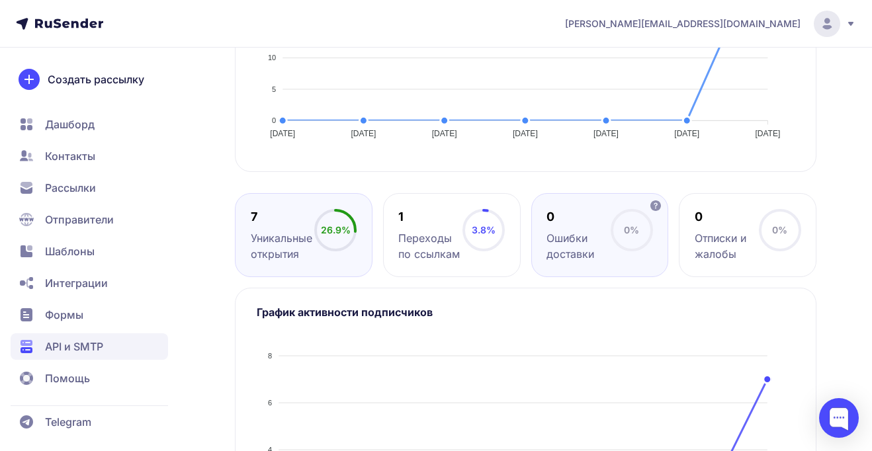
click at [565, 239] on div "Ошибки доставки" at bounding box center [578, 246] width 64 height 32
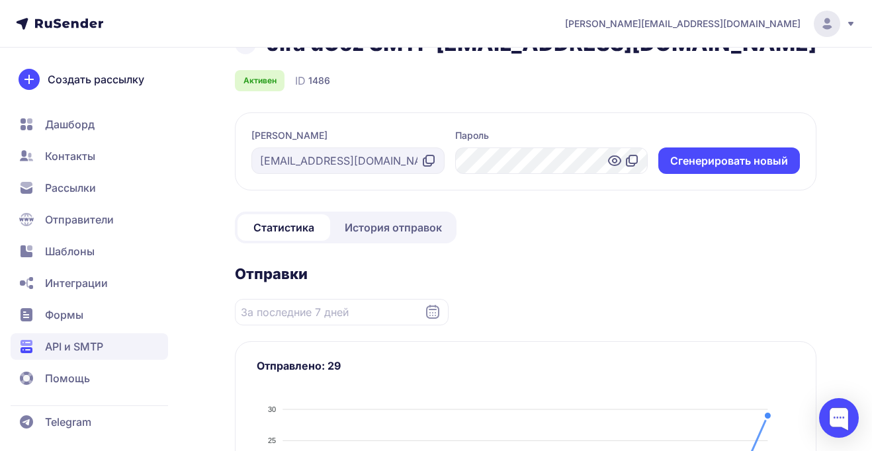
scroll to position [0, 0]
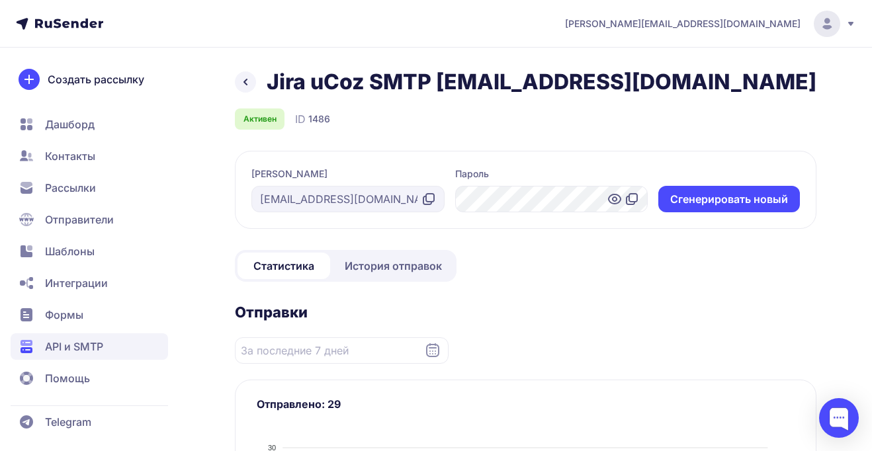
click at [246, 76] on icon at bounding box center [245, 82] width 16 height 16
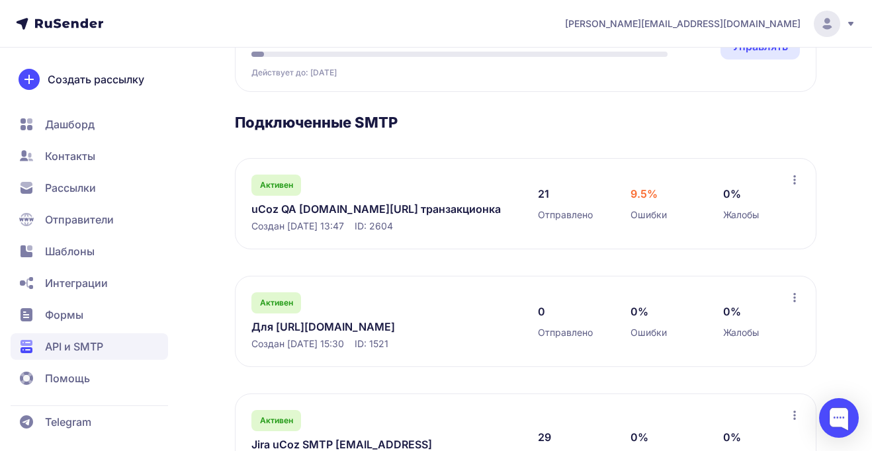
scroll to position [228, 0]
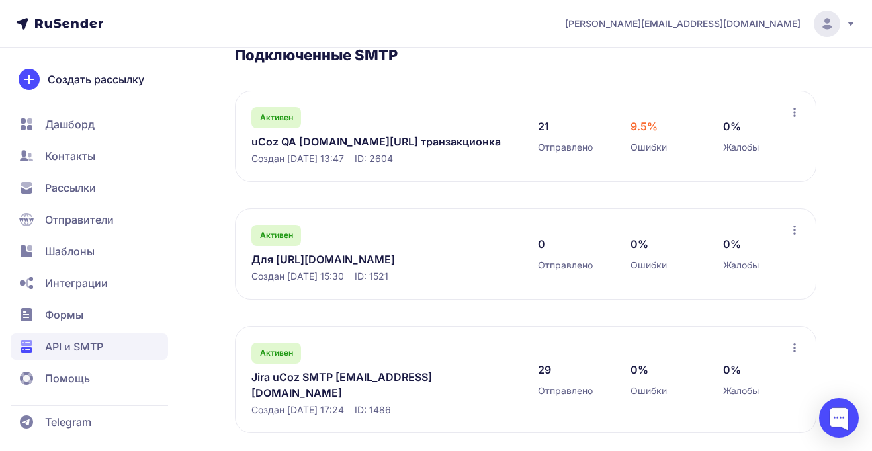
click at [350, 374] on link "Jira uCoz SMTP [EMAIL_ADDRESS][DOMAIN_NAME]" at bounding box center [381, 385] width 260 height 32
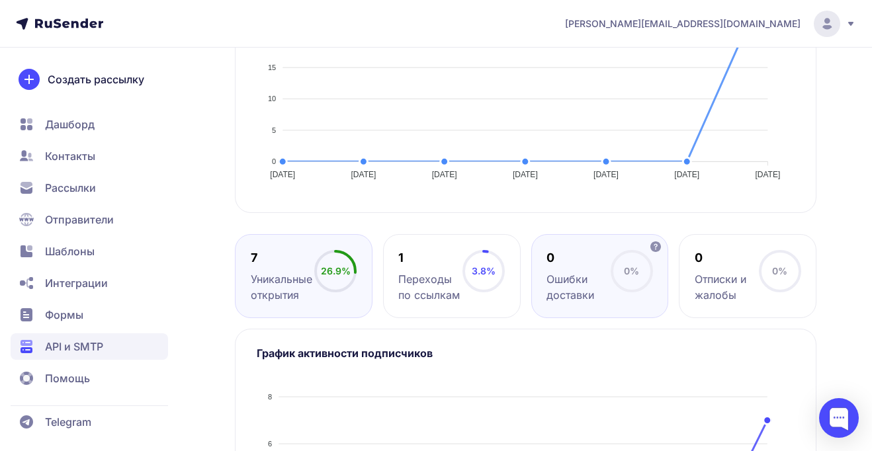
scroll to position [135, 0]
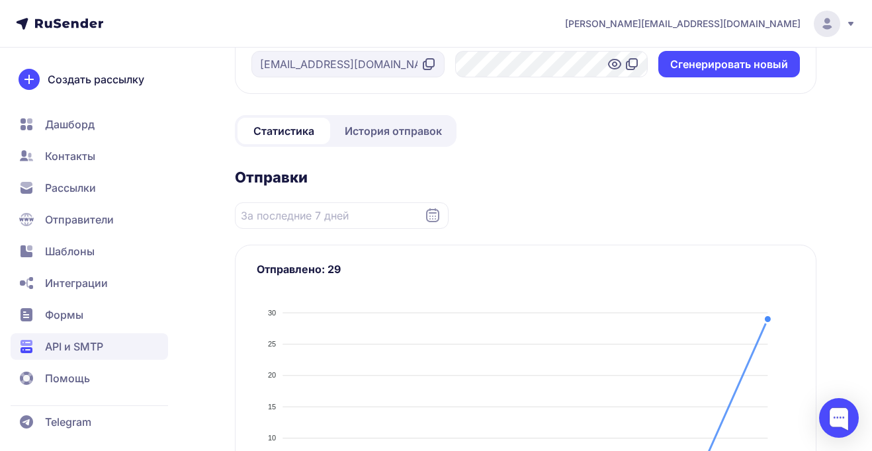
click at [382, 137] on span "История отправок" at bounding box center [393, 131] width 97 height 16
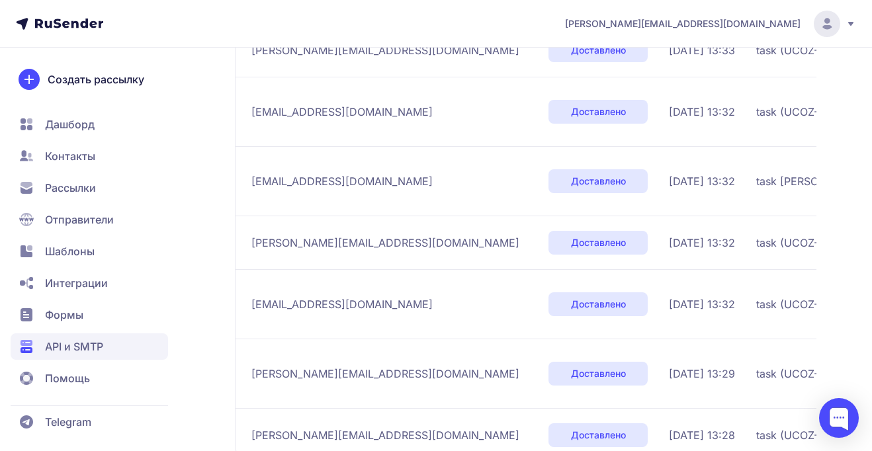
scroll to position [564, 0]
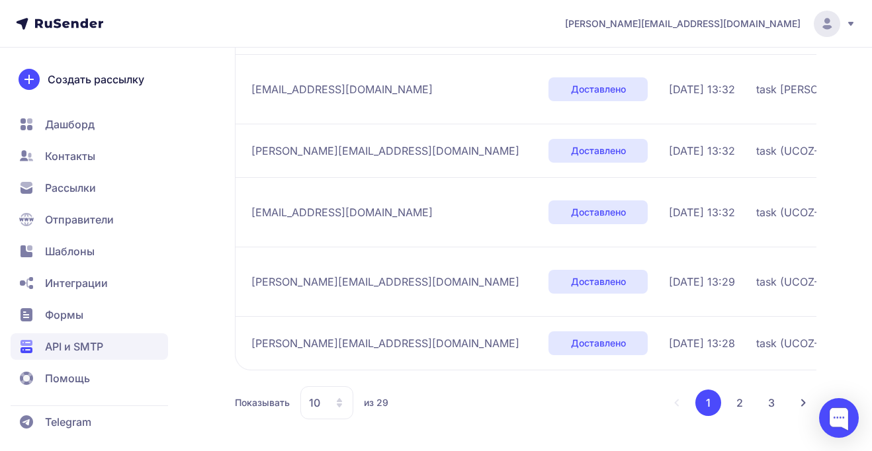
click at [318, 413] on div "10" at bounding box center [326, 402] width 53 height 33
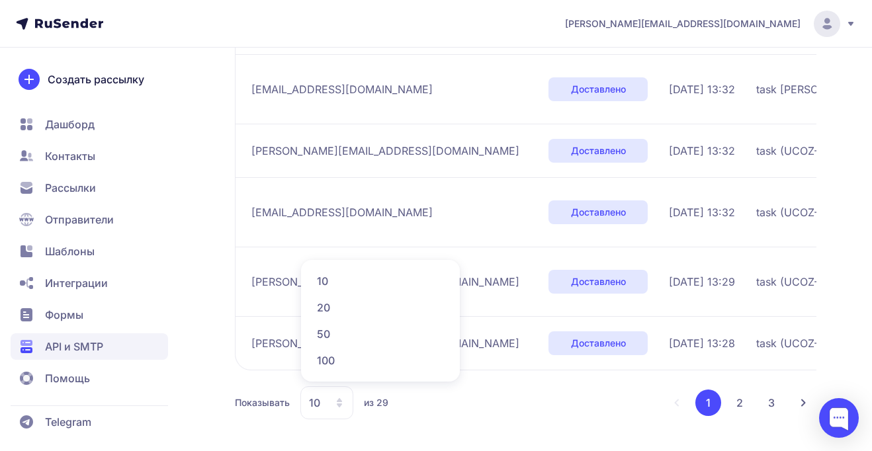
click at [324, 341] on span "50" at bounding box center [380, 334] width 143 height 26
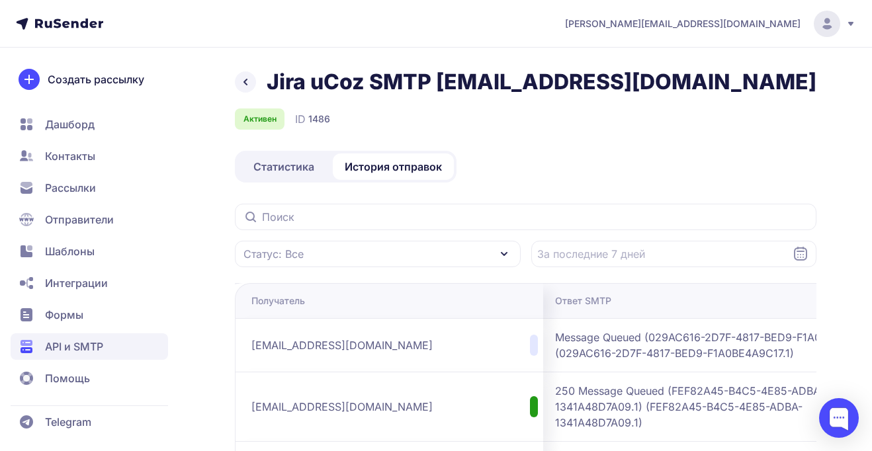
click at [290, 169] on span "Статистика" at bounding box center [283, 167] width 61 height 16
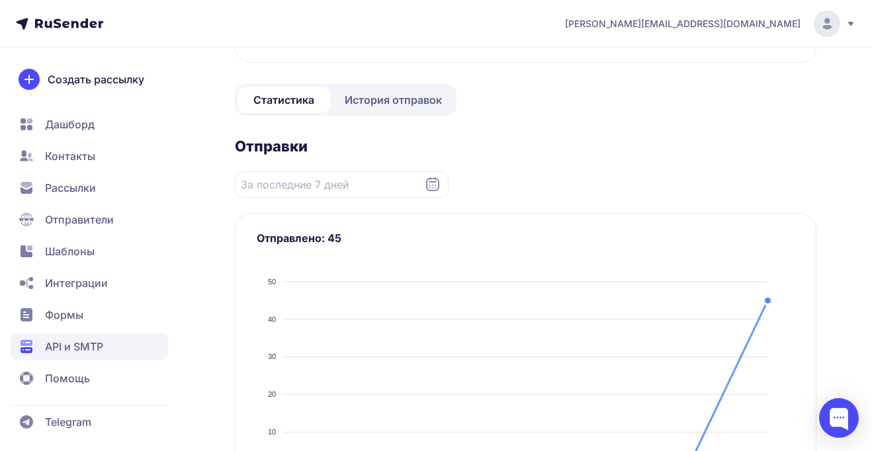
scroll to position [157, 0]
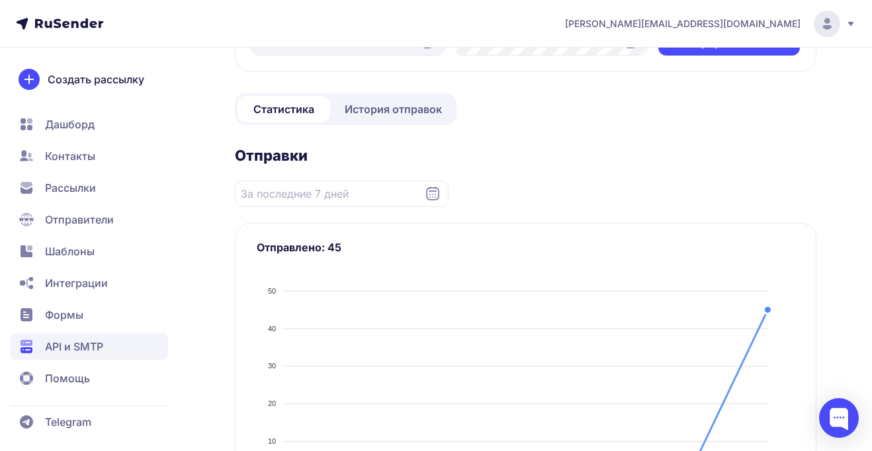
click at [391, 126] on div "Jira uCoz SMTP [EMAIL_ADDRESS][DOMAIN_NAME] Активен ID 1486 Логин [EMAIL_ADDRES…" at bounding box center [525, 440] width 581 height 1057
click at [389, 111] on span "История отправок" at bounding box center [393, 109] width 97 height 16
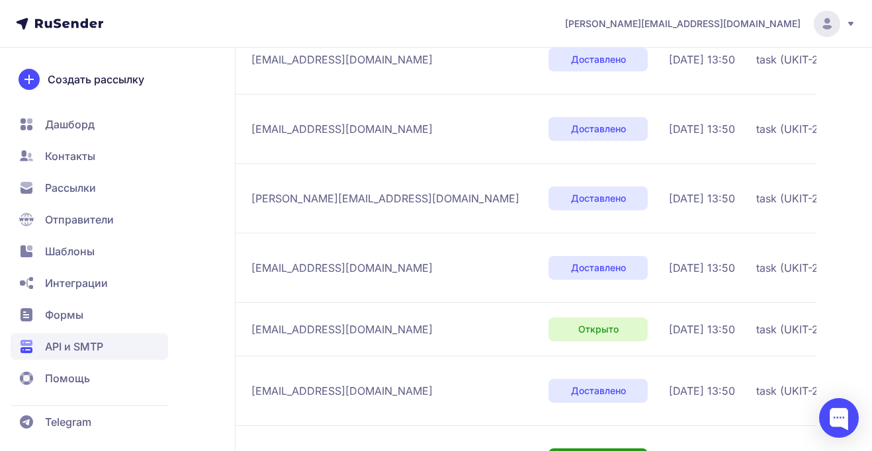
scroll to position [438, 0]
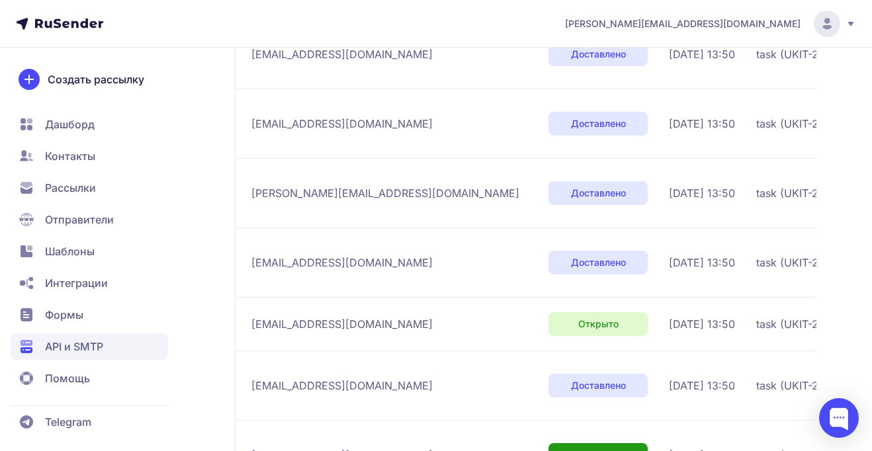
click at [294, 122] on span "[EMAIL_ADDRESS][DOMAIN_NAME]" at bounding box center [341, 124] width 181 height 16
click at [294, 122] on span "jira-support@ukit.com" at bounding box center [341, 124] width 181 height 16
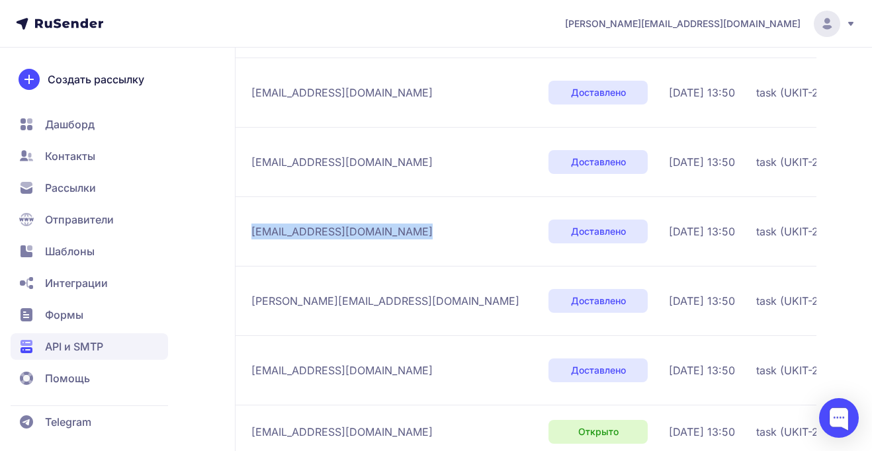
scroll to position [0, 0]
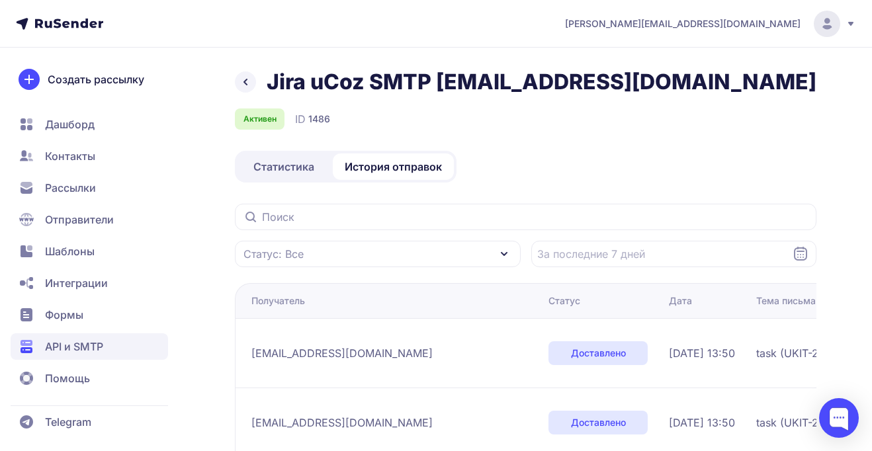
click at [440, 253] on div "Статус: Все" at bounding box center [378, 254] width 286 height 26
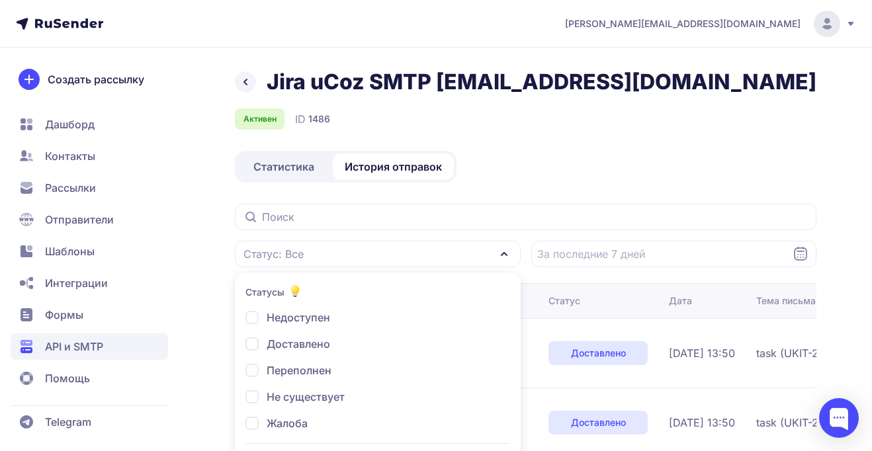
click at [252, 315] on div "Недоступен" at bounding box center [287, 317] width 85 height 16
checkbox input "true"
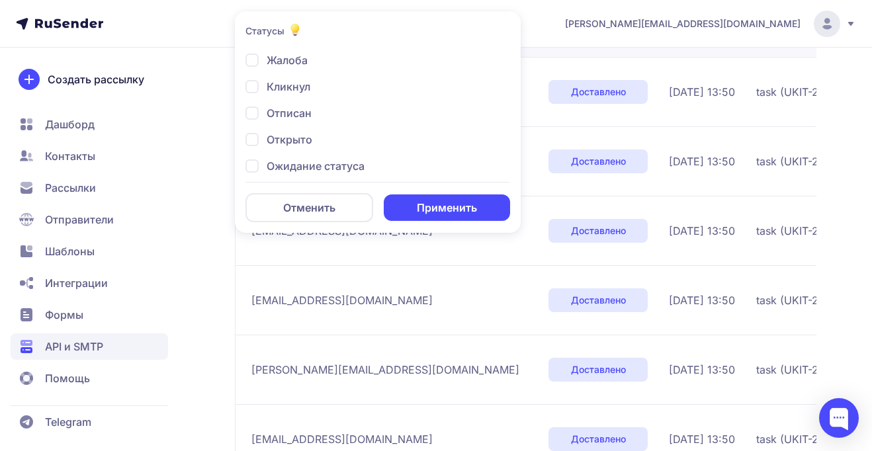
click at [434, 203] on button "Применить" at bounding box center [447, 207] width 126 height 26
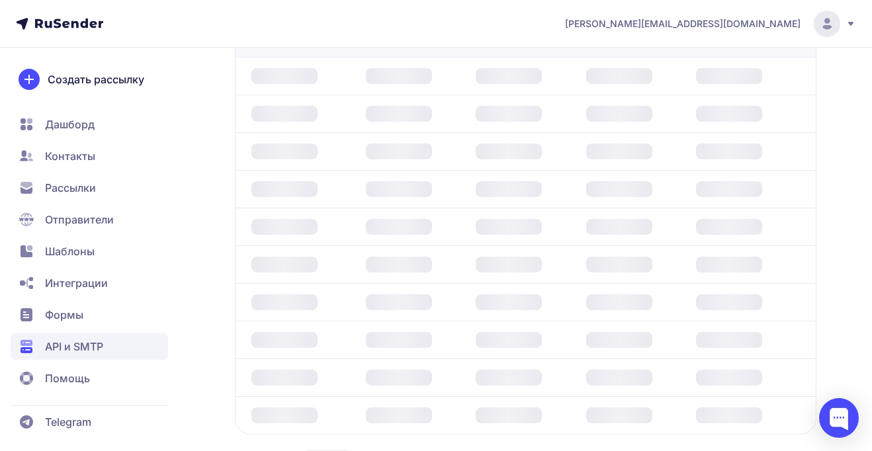
scroll to position [105, 0]
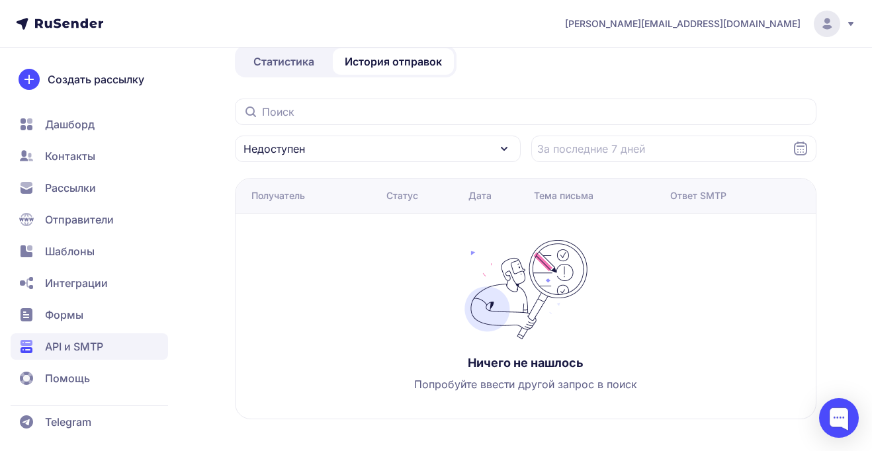
click at [401, 150] on div "Недоступен" at bounding box center [378, 149] width 286 height 26
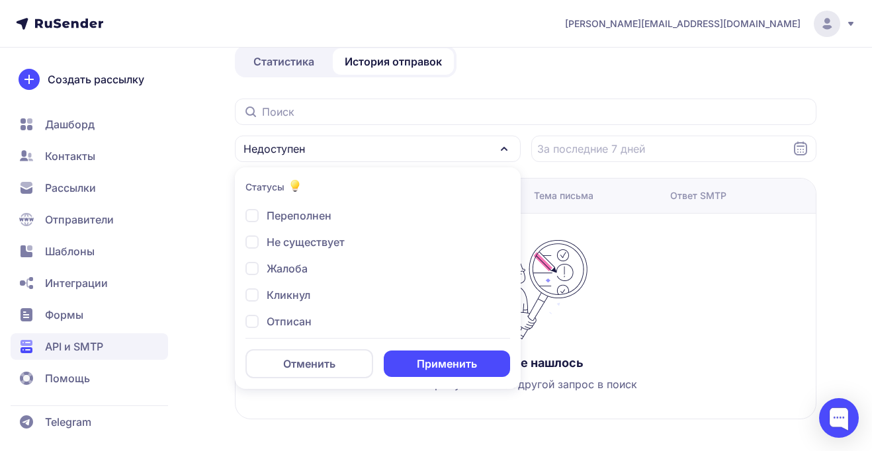
scroll to position [17, 0]
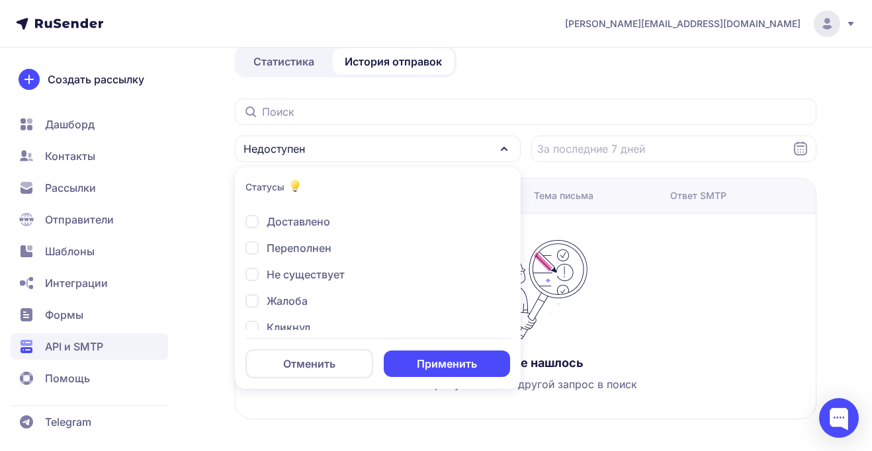
click at [254, 279] on div "Не существует" at bounding box center [294, 274] width 99 height 16
checkbox input "true"
click at [448, 357] on button "Применить" at bounding box center [447, 363] width 126 height 26
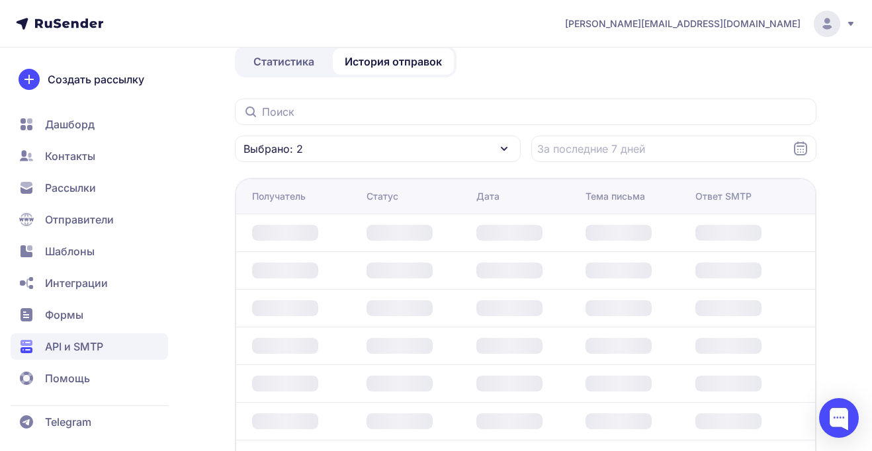
scroll to position [86, 0]
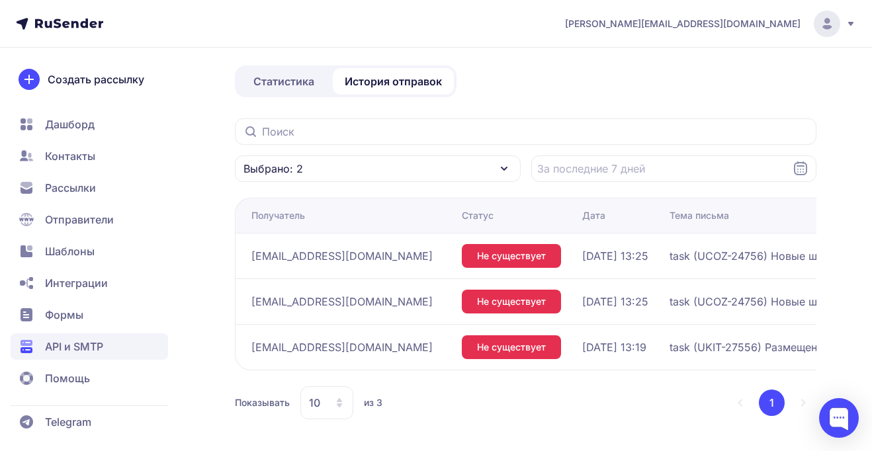
click at [92, 119] on span "Дашборд" at bounding box center [70, 124] width 50 height 16
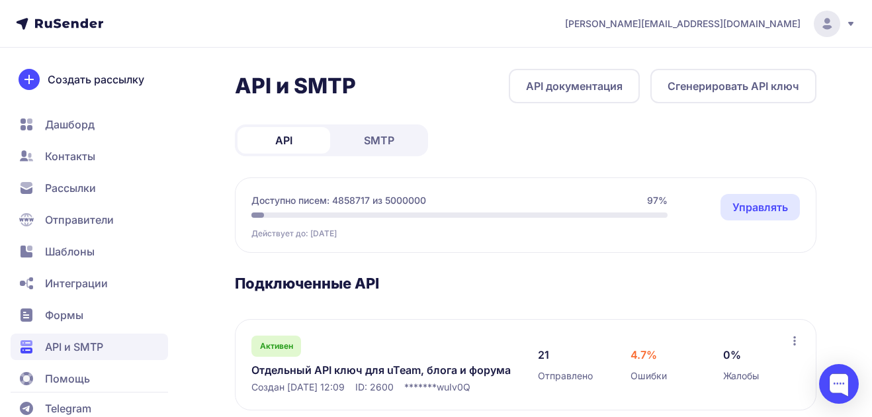
click at [366, 153] on div "API SMTP" at bounding box center [331, 140] width 193 height 32
click at [380, 143] on span "SMTP" at bounding box center [379, 140] width 30 height 16
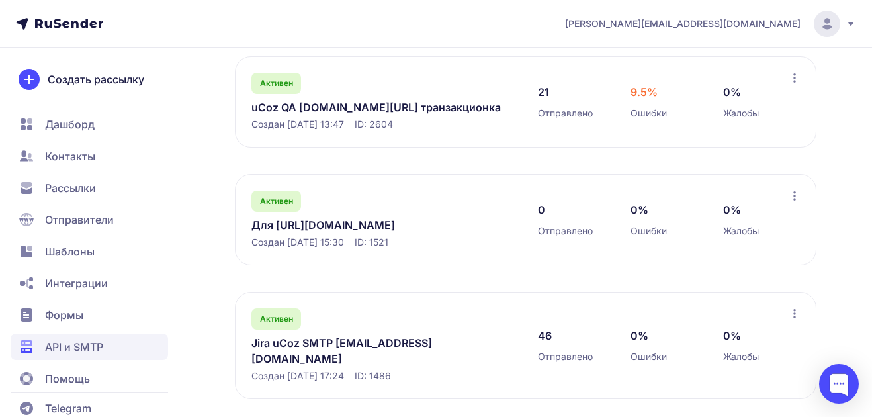
scroll to position [236, 0]
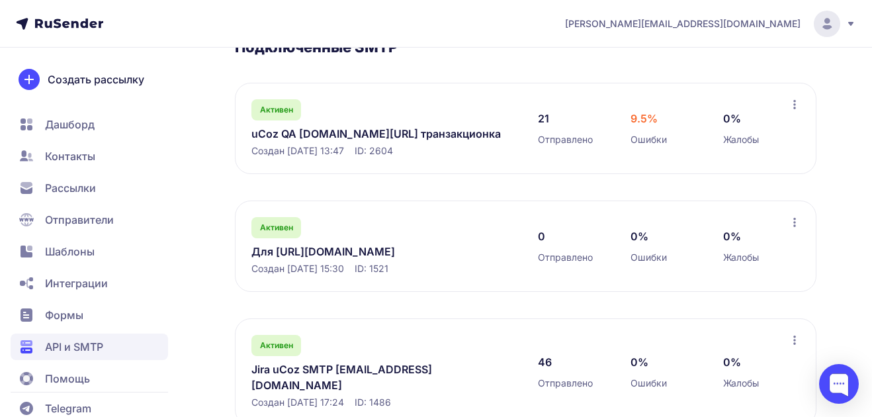
click at [364, 132] on link "uCoz QA [DOMAIN_NAME][URL] транзакционка" at bounding box center [381, 134] width 260 height 16
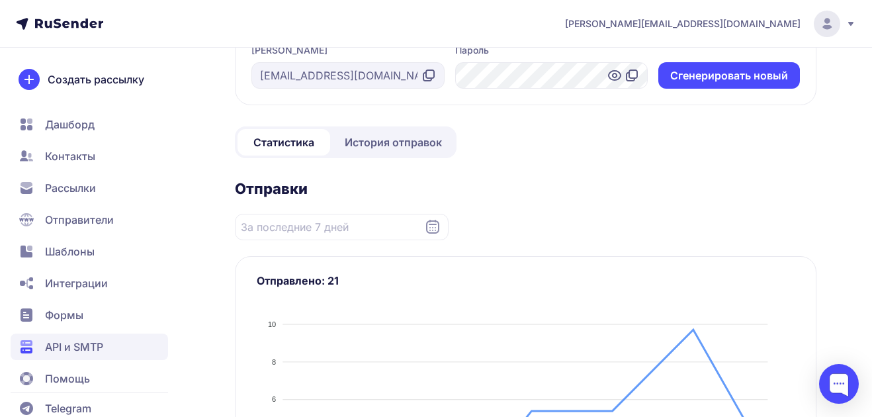
scroll to position [151, 0]
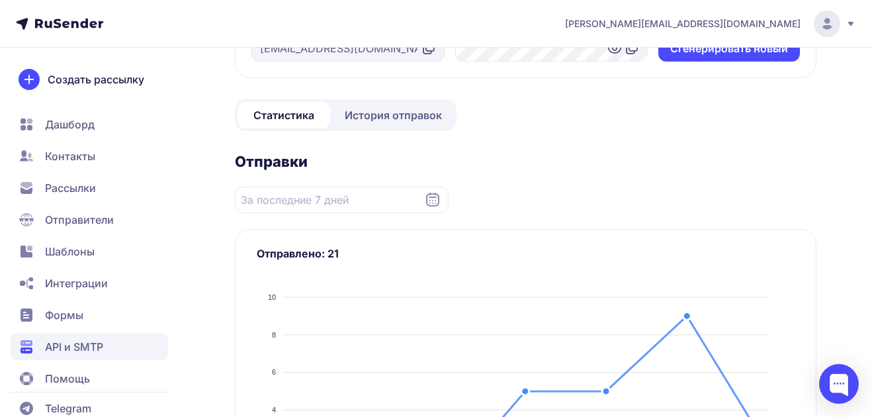
click at [366, 112] on span "История отправок" at bounding box center [393, 115] width 97 height 16
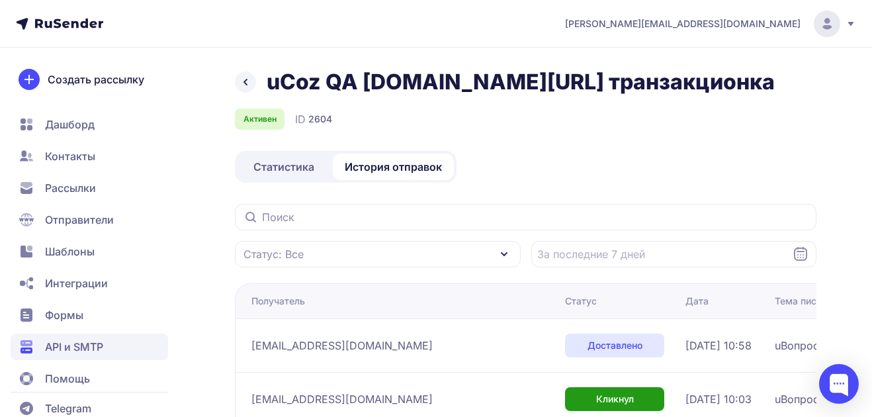
click at [241, 71] on link at bounding box center [245, 81] width 21 height 21
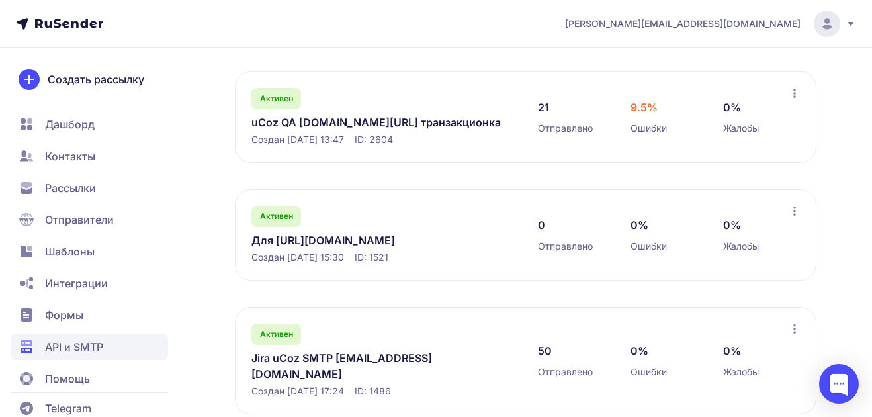
scroll to position [263, 0]
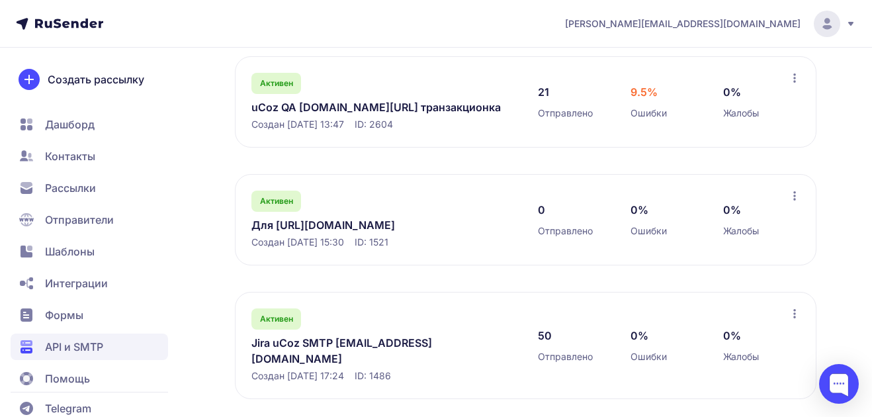
click at [382, 347] on link "Jira uCoz SMTP [EMAIL_ADDRESS][DOMAIN_NAME]" at bounding box center [381, 351] width 260 height 32
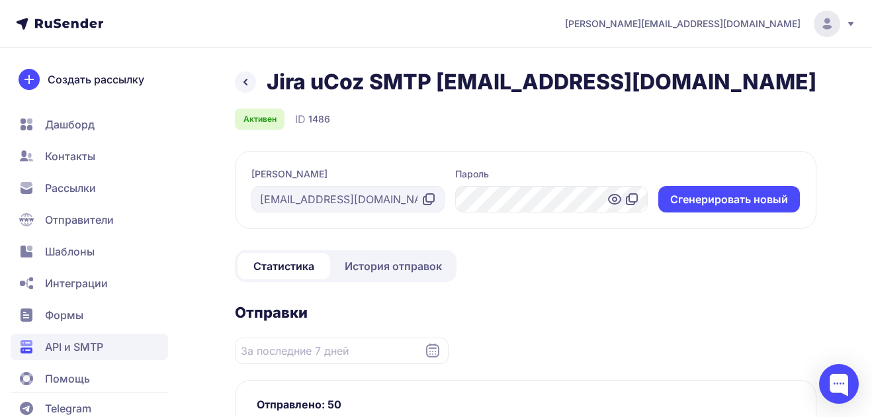
click at [421, 256] on link "История отправок" at bounding box center [393, 266] width 121 height 26
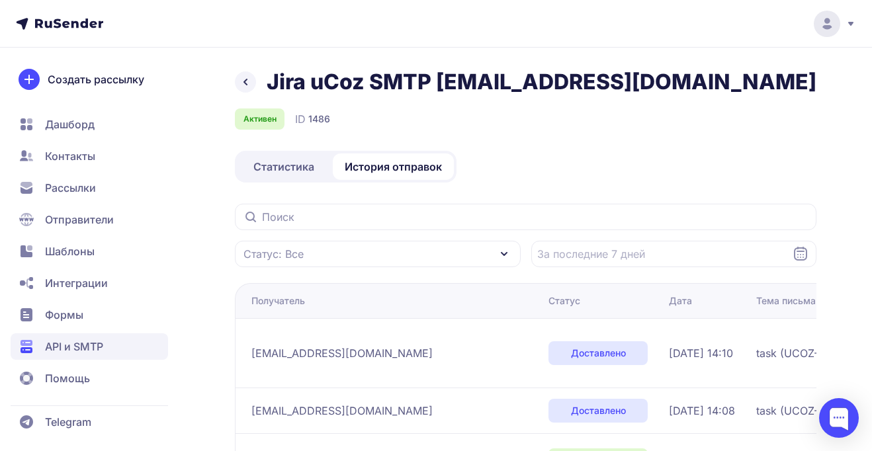
scroll to position [3, 0]
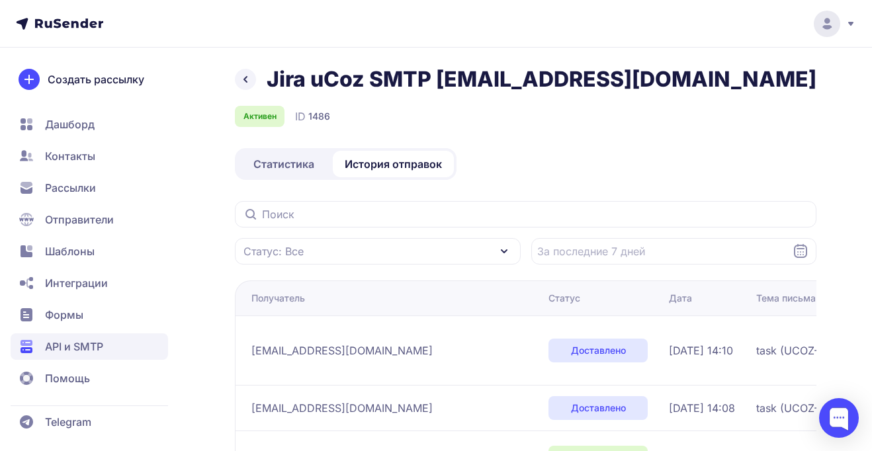
click at [297, 153] on link "Статистика" at bounding box center [283, 164] width 93 height 26
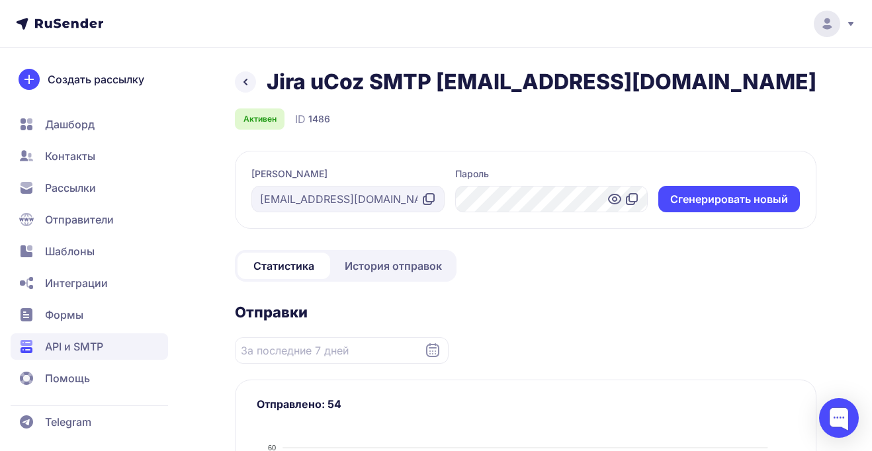
click at [369, 268] on span "История отправок" at bounding box center [393, 266] width 97 height 16
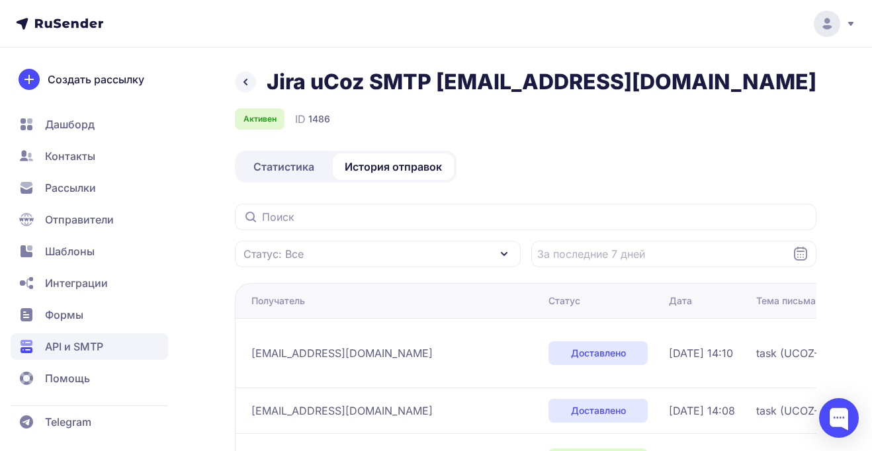
click at [268, 173] on span "Статистика" at bounding box center [283, 167] width 61 height 16
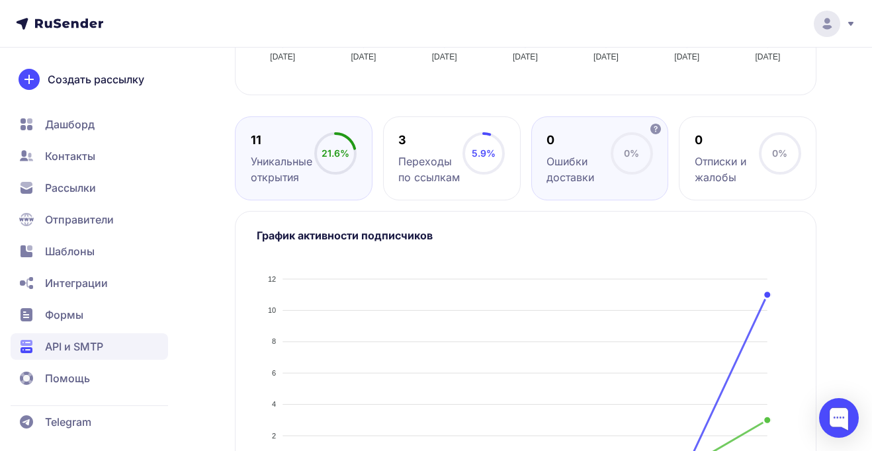
scroll to position [593, 0]
click at [584, 156] on div "Ошибки доставки" at bounding box center [578, 168] width 64 height 32
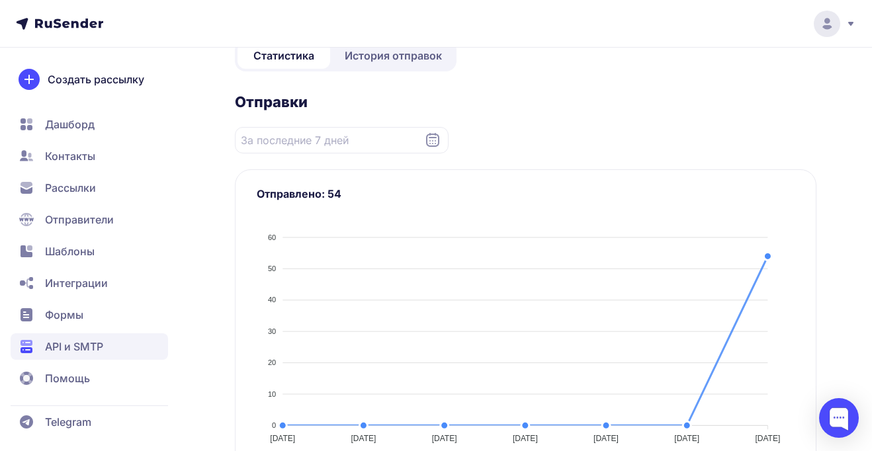
scroll to position [0, 0]
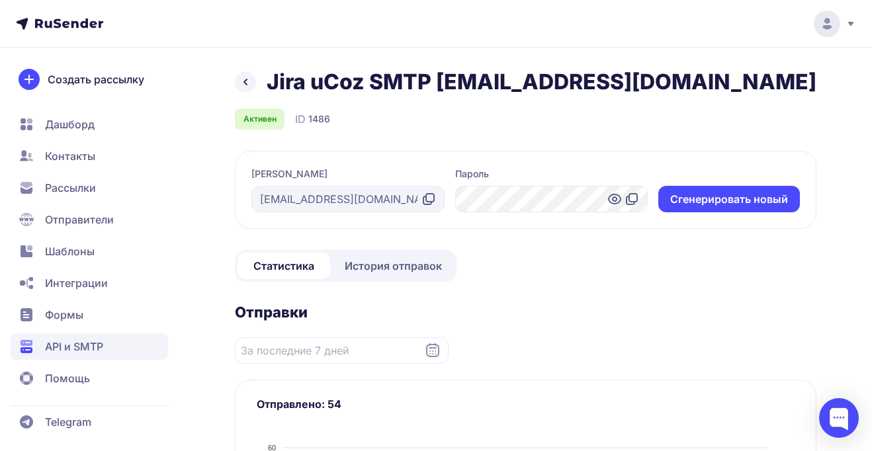
click at [373, 266] on span "История отправок" at bounding box center [393, 266] width 97 height 16
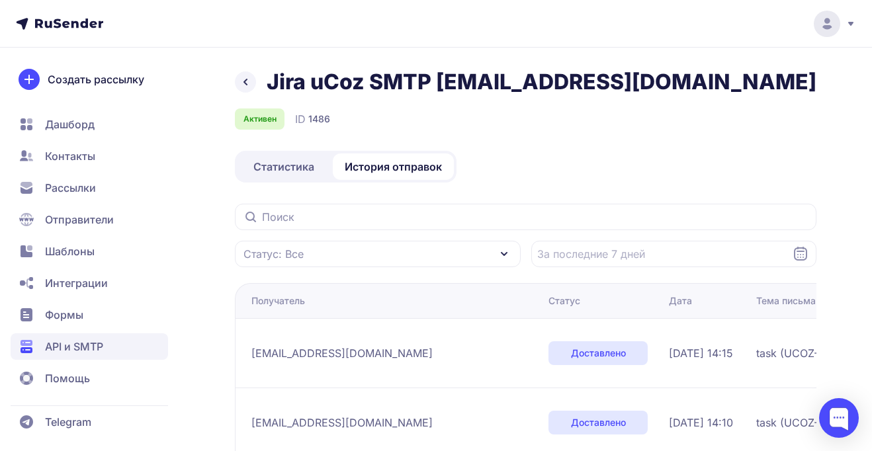
click at [290, 177] on link "Статистика" at bounding box center [283, 166] width 93 height 26
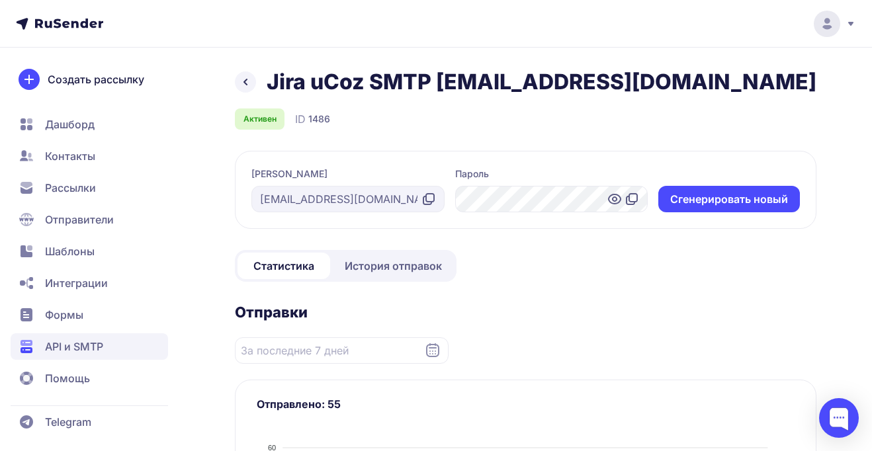
click at [241, 77] on icon at bounding box center [245, 82] width 16 height 16
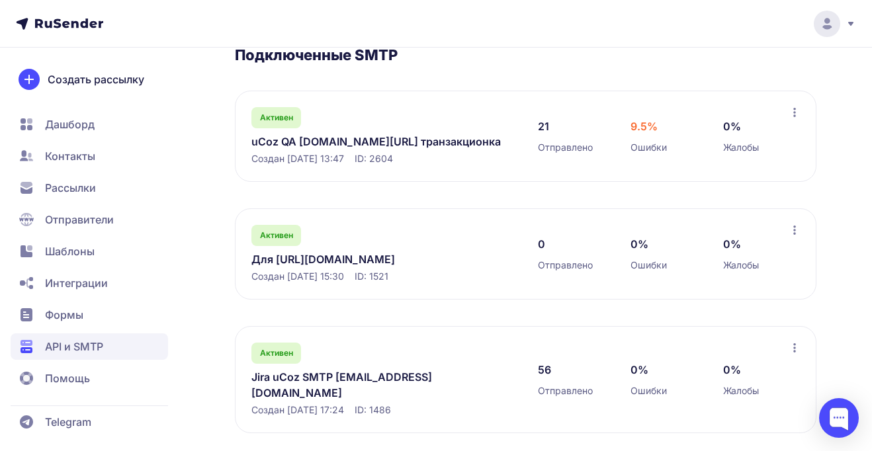
scroll to position [220, 0]
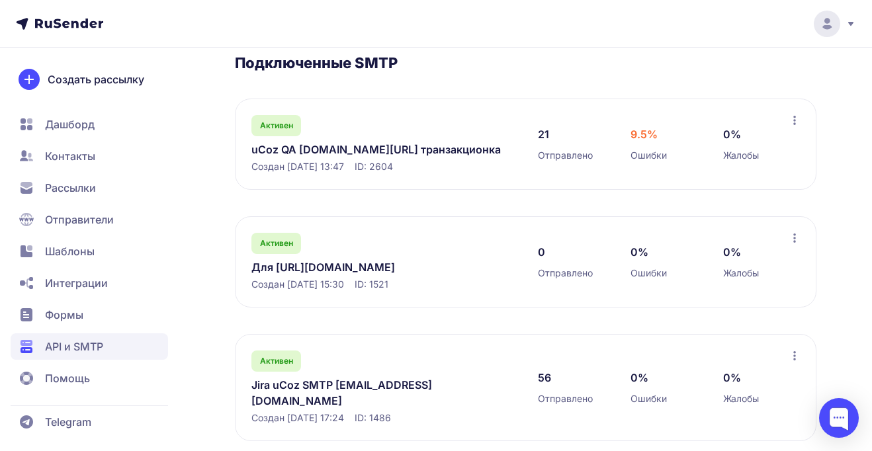
click at [339, 382] on link "Jira uCoz SMTP [EMAIL_ADDRESS][DOMAIN_NAME]" at bounding box center [381, 393] width 260 height 32
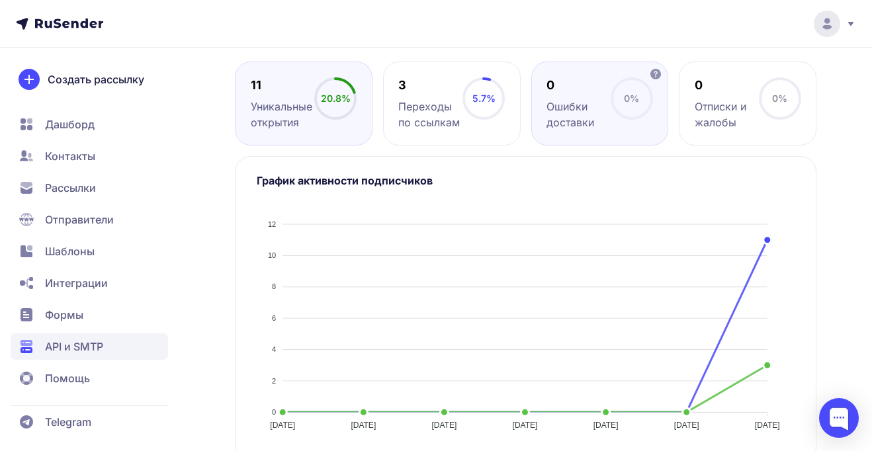
scroll to position [648, 0]
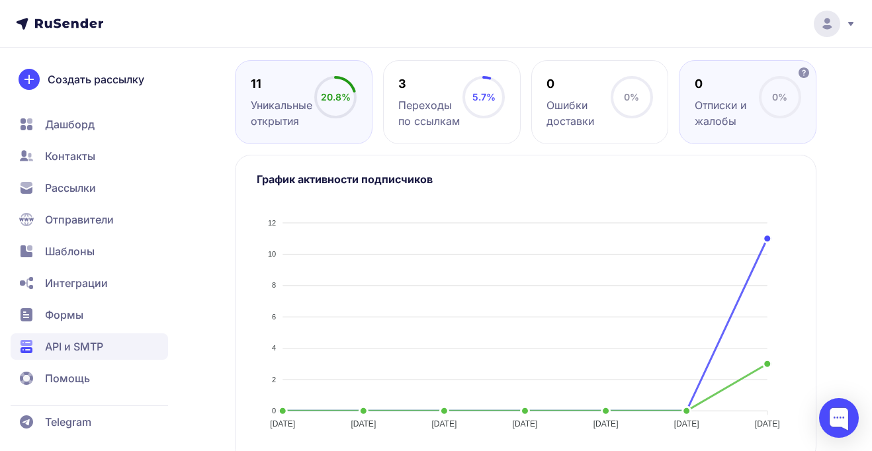
click at [734, 97] on div "0 Отписки и жалобы" at bounding box center [726, 102] width 64 height 53
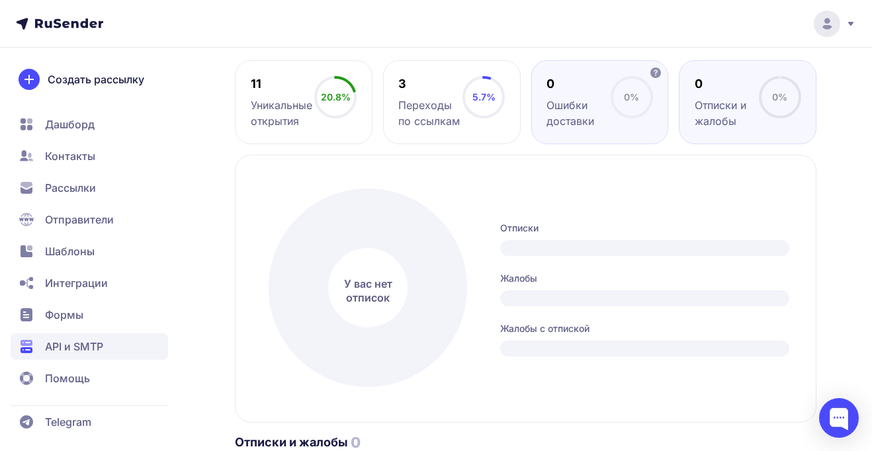
click at [593, 98] on div "Ошибки доставки" at bounding box center [578, 113] width 64 height 32
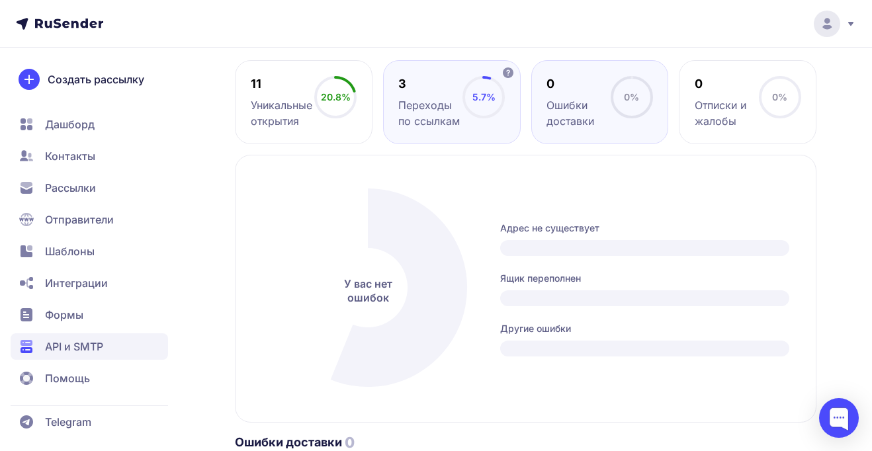
click at [471, 110] on circle at bounding box center [484, 97] width 40 height 40
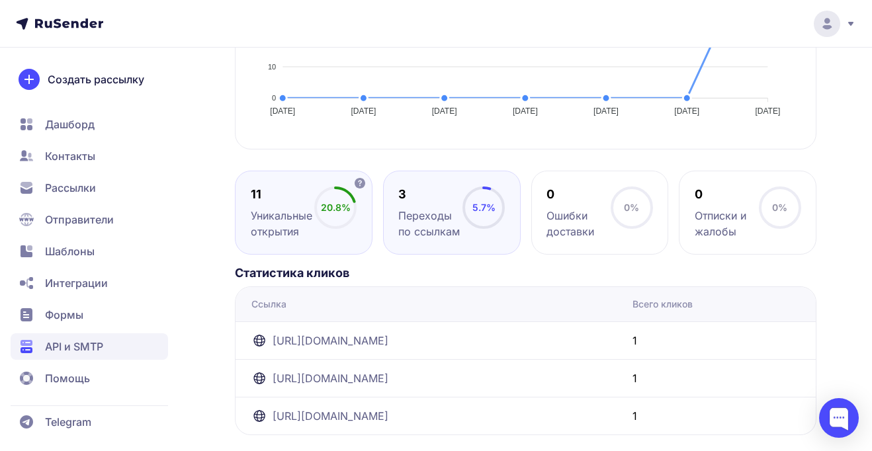
click at [317, 212] on circle at bounding box center [335, 208] width 40 height 40
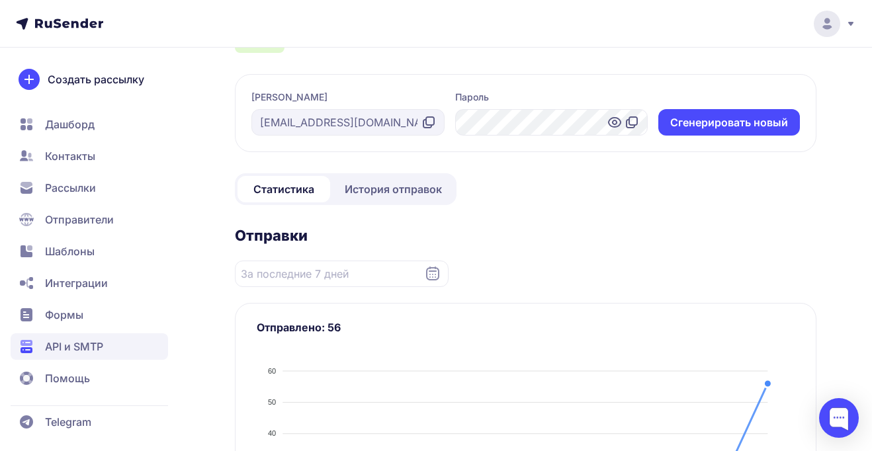
scroll to position [0, 0]
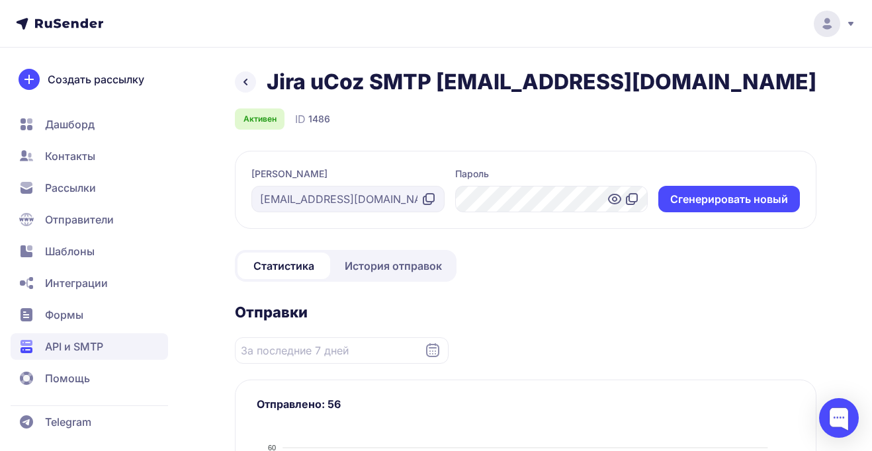
click at [243, 89] on icon at bounding box center [245, 82] width 16 height 16
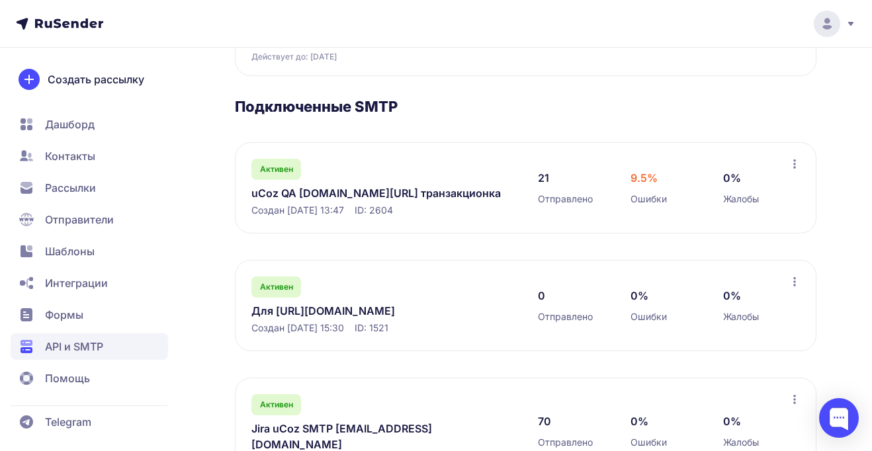
scroll to position [228, 0]
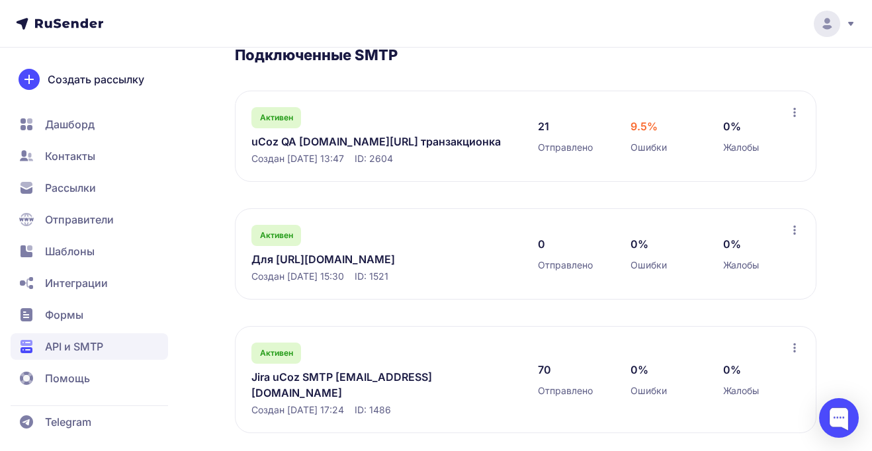
click at [356, 373] on link "Jira uCoz SMTP [EMAIL_ADDRESS][DOMAIN_NAME]" at bounding box center [381, 385] width 260 height 32
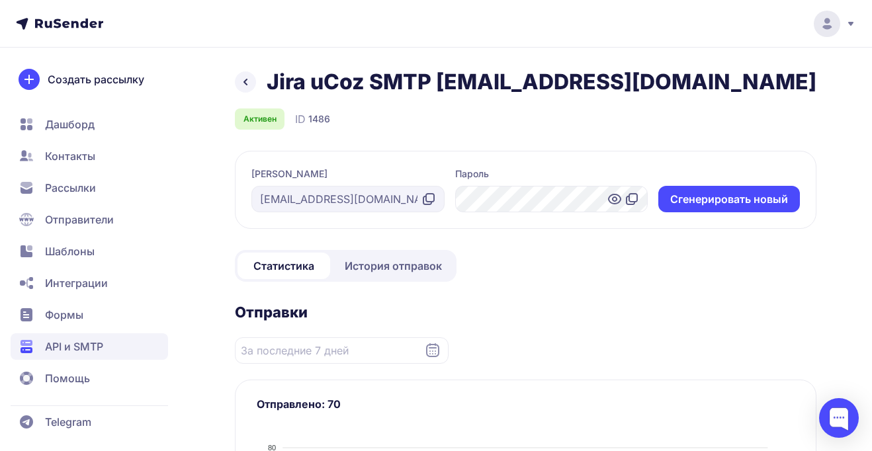
click at [404, 266] on span "История отправок" at bounding box center [393, 266] width 97 height 16
